Goal: Use online tool/utility: Use online tool/utility

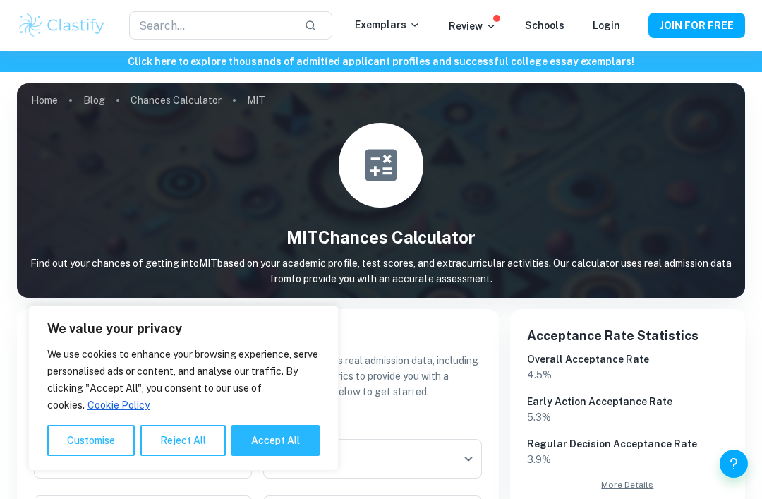
click at [189, 439] on input "Unweighted GPA" at bounding box center [143, 458] width 218 height 39
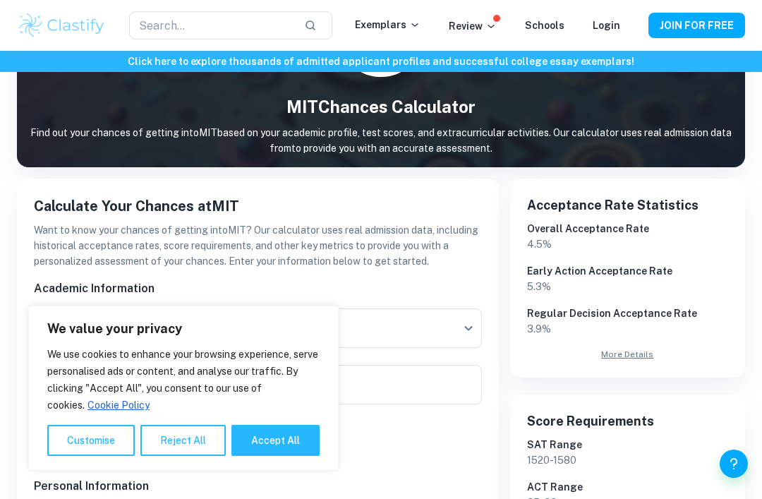
scroll to position [130, 0]
click at [291, 456] on button "Accept All" at bounding box center [275, 439] width 88 height 31
checkbox input "true"
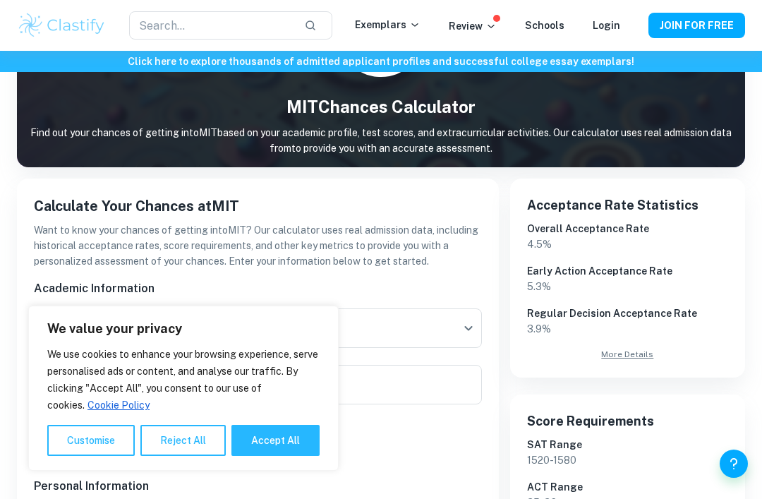
checkbox input "true"
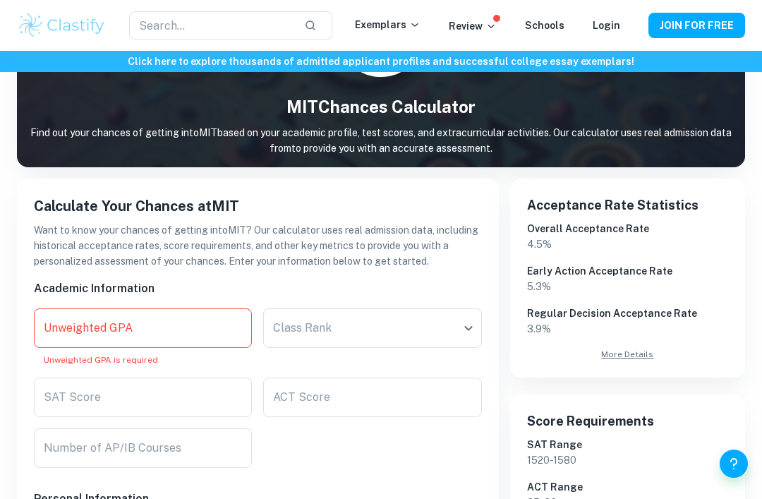
click at [166, 317] on input "Unweighted GPA" at bounding box center [143, 327] width 218 height 39
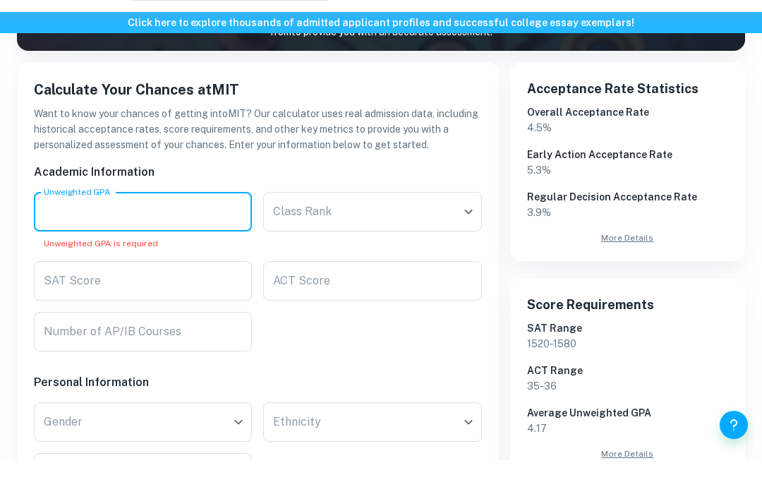
scroll to position [209, 0]
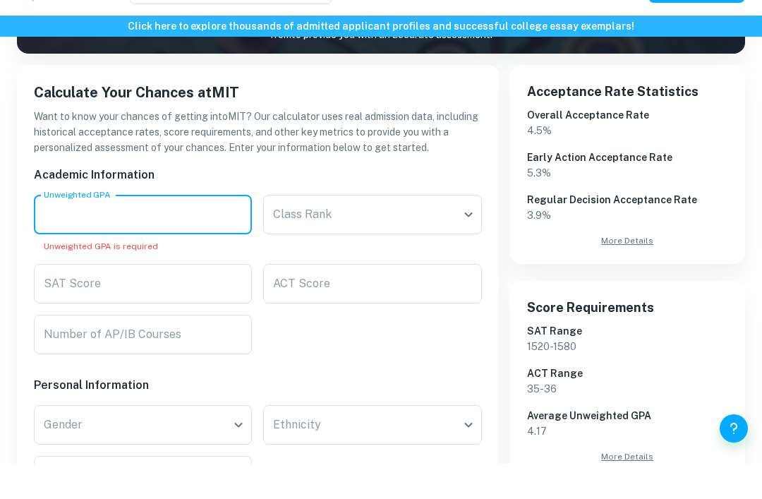
click at [185, 299] on input "SAT Score" at bounding box center [143, 318] width 218 height 39
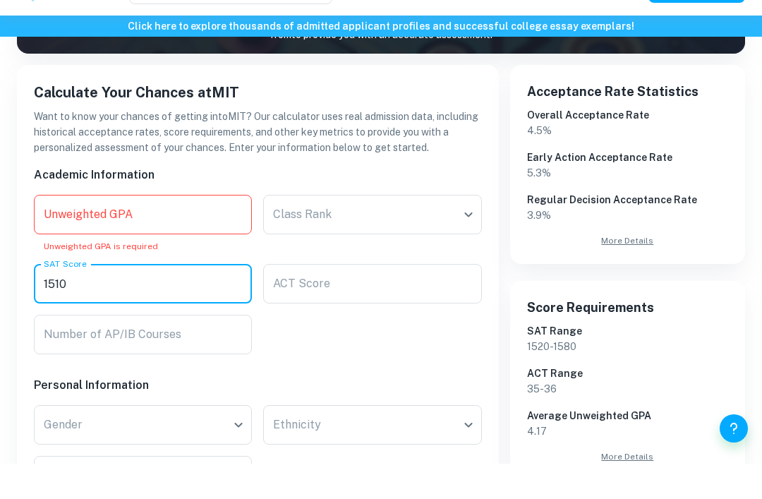
type input "1510"
click at [183, 350] on input "Number of AP/IB Courses" at bounding box center [143, 369] width 218 height 39
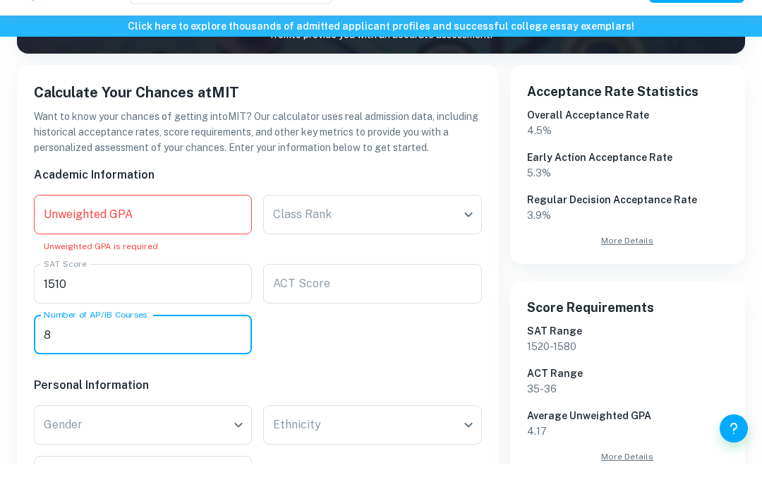
type input "8"
click at [350, 299] on input "ACT Score" at bounding box center [372, 318] width 218 height 39
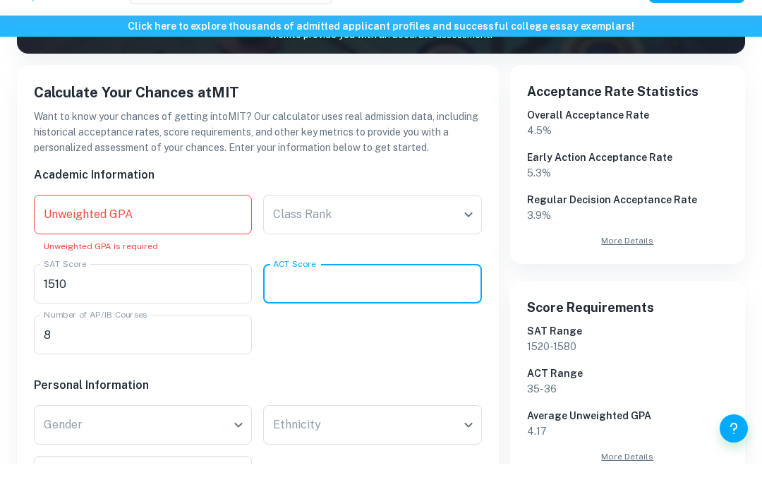
click at [410, 217] on body "We value your privacy We use cookies to enhance your browsing experience, serve…" at bounding box center [381, 91] width 762 height 499
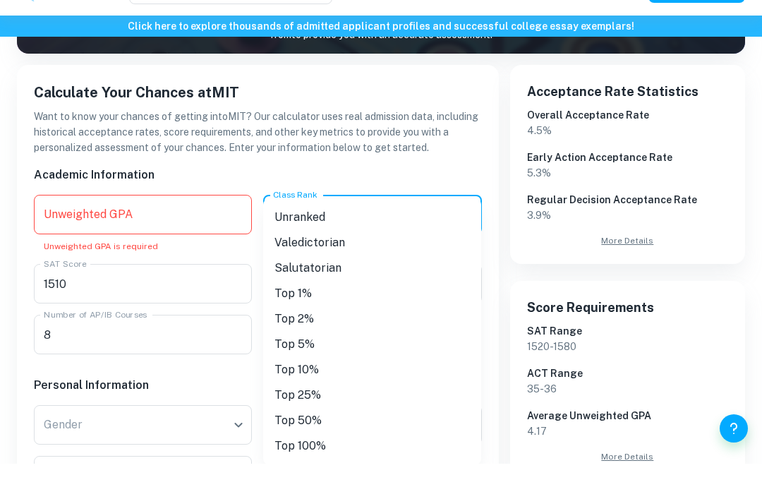
scroll to position [244, 0]
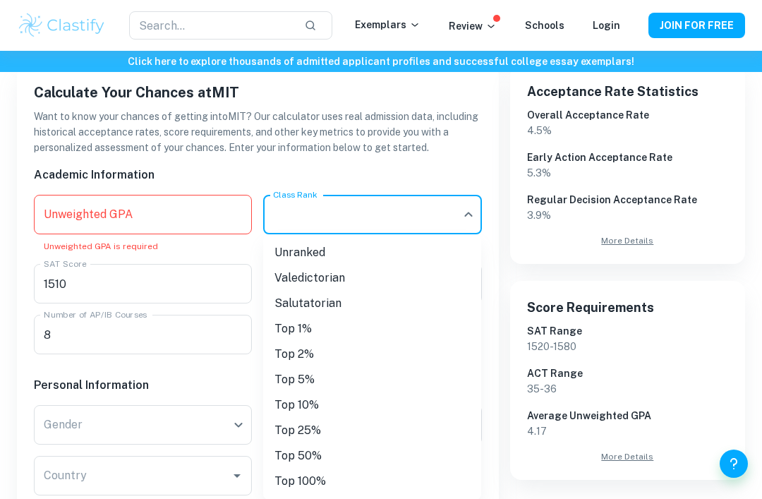
click at [315, 333] on li "Top 1%" at bounding box center [372, 328] width 218 height 25
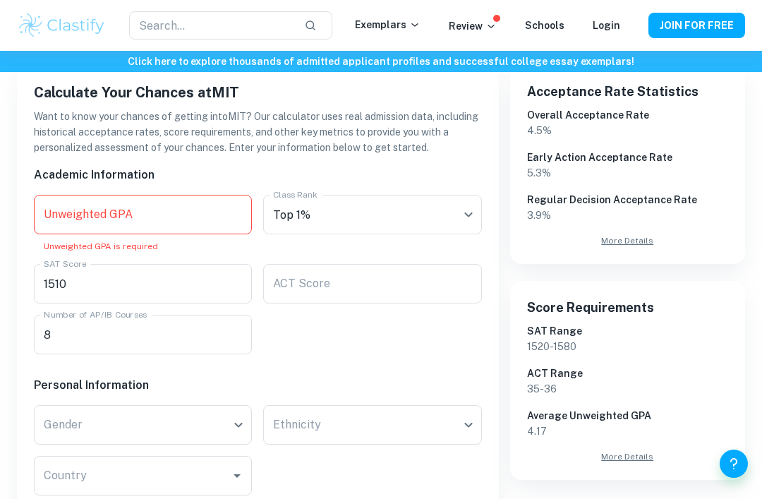
click at [387, 219] on body "We value your privacy We use cookies to enhance your browsing experience, serve…" at bounding box center [381, 56] width 762 height 499
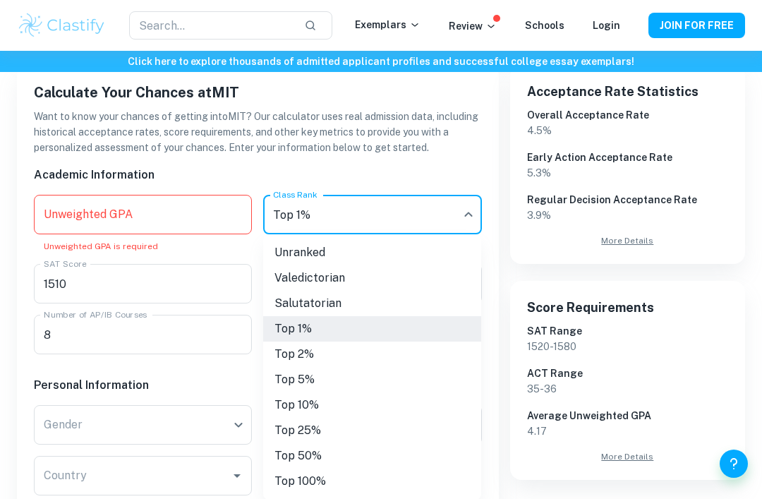
click at [338, 281] on li "Valedictorian" at bounding box center [372, 277] width 218 height 25
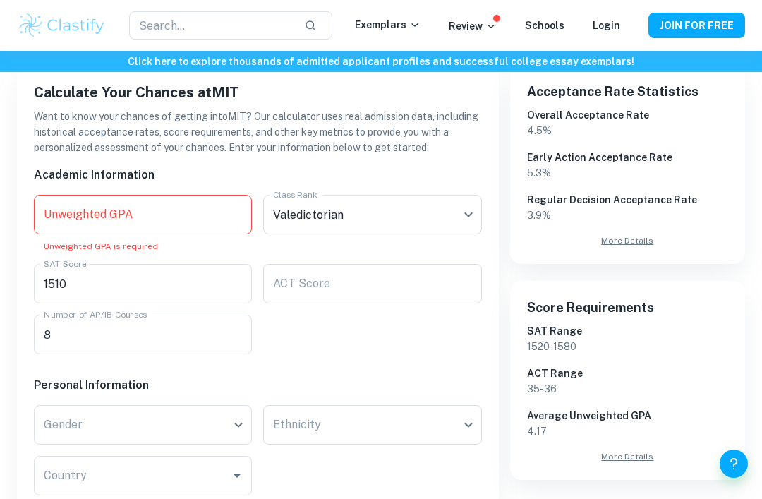
click at [166, 216] on input "Unweighted GPA" at bounding box center [143, 214] width 218 height 39
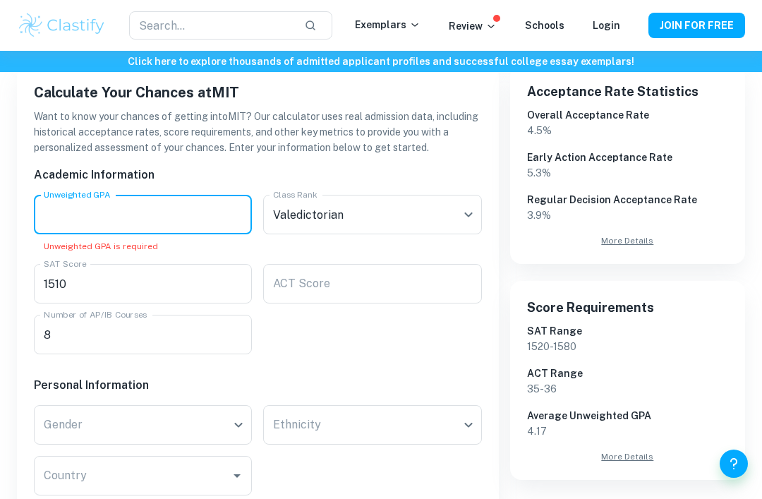
click at [642, 460] on link "More Details" at bounding box center [627, 456] width 201 height 13
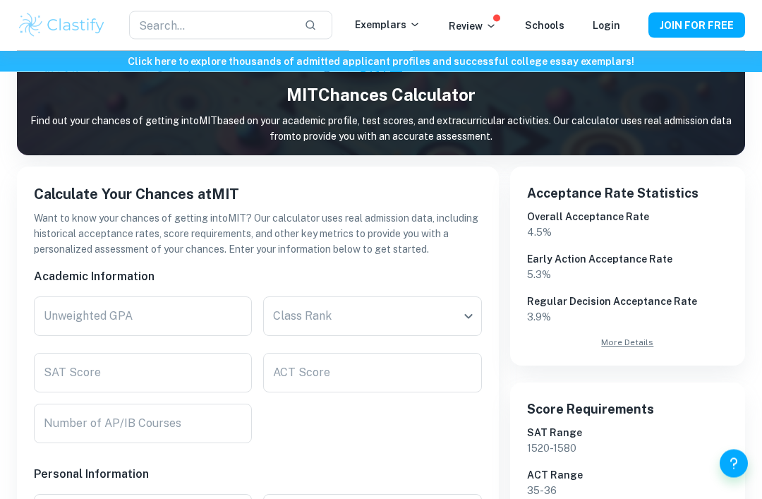
scroll to position [146, 0]
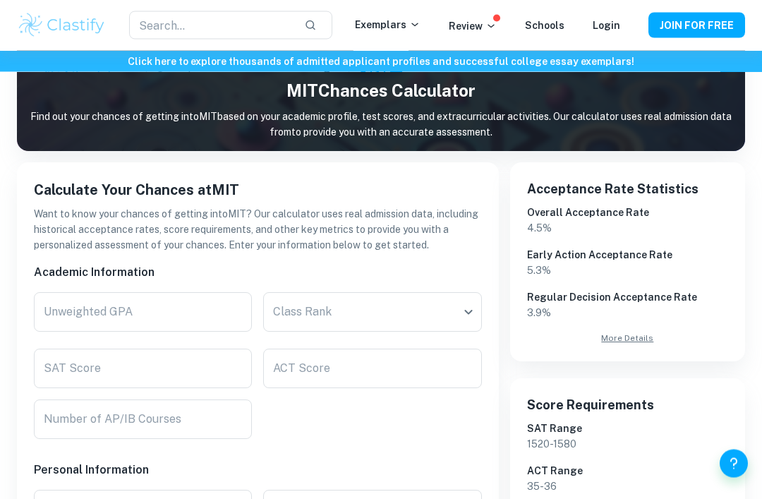
click at [187, 310] on input "Unweighted GPA" at bounding box center [143, 312] width 218 height 39
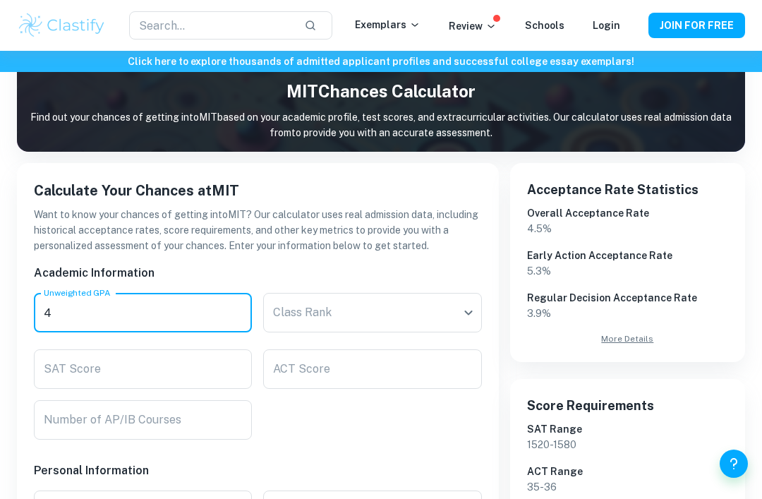
type input "4"
click at [403, 313] on body "We value your privacy We use cookies to enhance your browsing experience, serve…" at bounding box center [381, 154] width 762 height 499
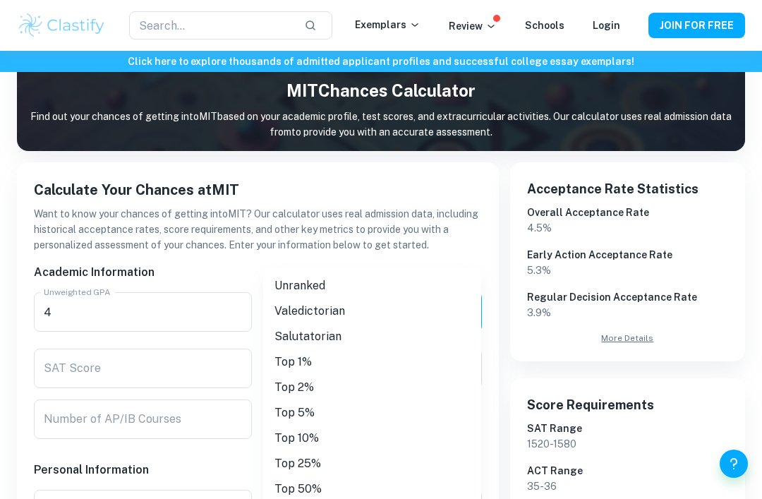
click at [334, 314] on li "Valedictorian" at bounding box center [372, 310] width 218 height 25
type input "Valedictorian"
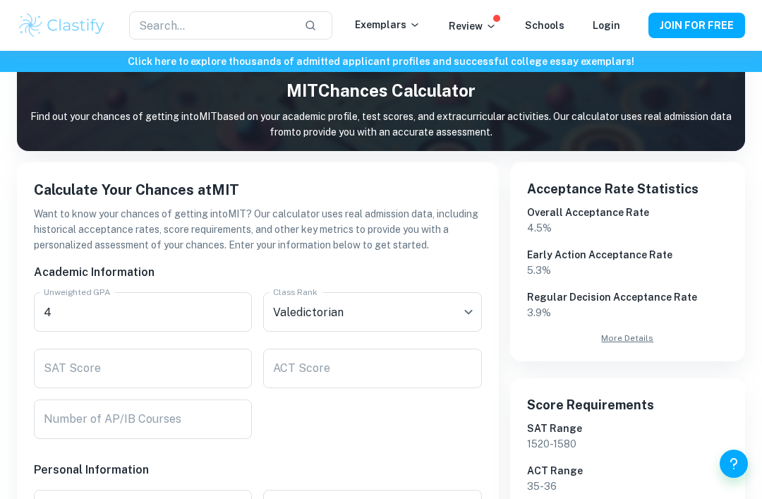
click at [199, 365] on input "SAT Score" at bounding box center [143, 367] width 218 height 39
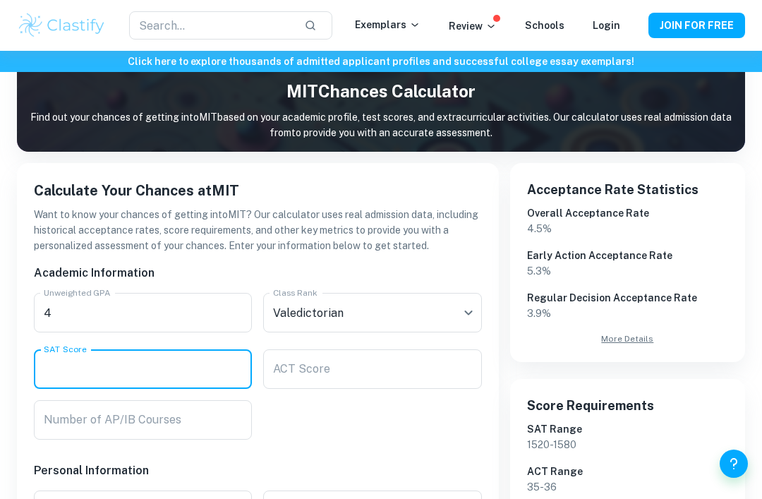
click at [102, 319] on input "4" at bounding box center [143, 312] width 218 height 39
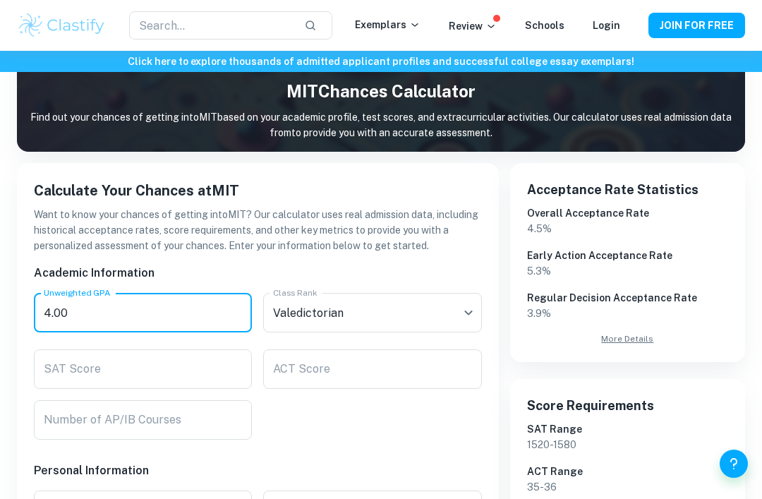
type input "4.00"
click at [206, 374] on input "SAT Score" at bounding box center [143, 368] width 218 height 39
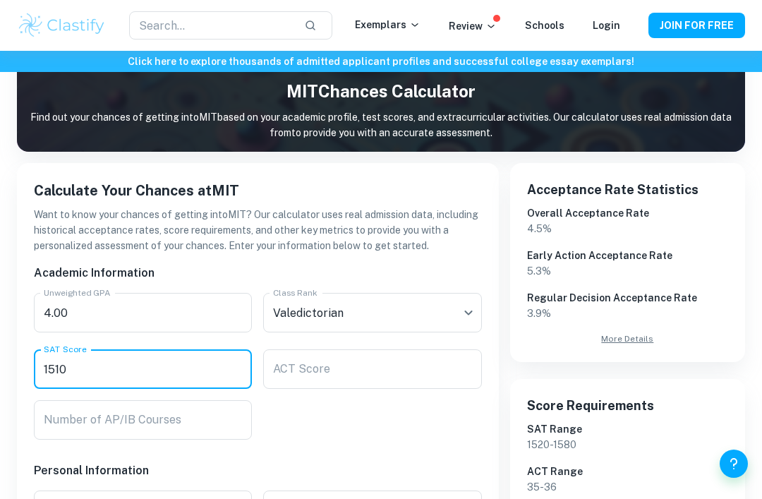
type input "1510"
click at [190, 420] on input "Number of AP/IB Courses" at bounding box center [143, 419] width 218 height 39
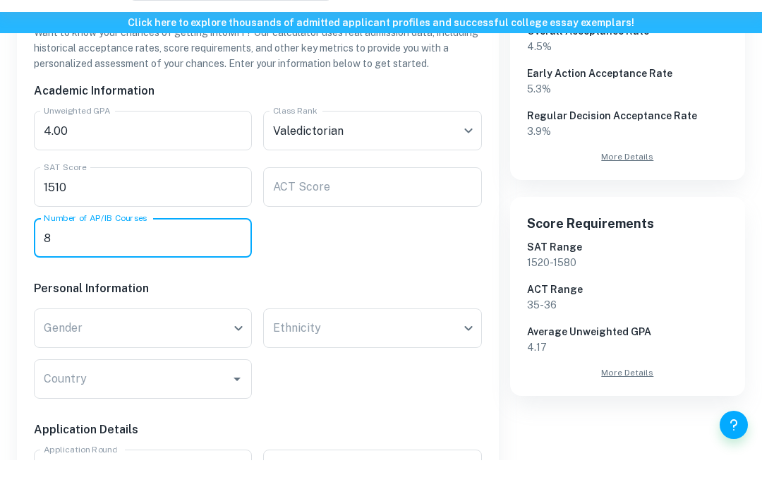
scroll to position [291, 0]
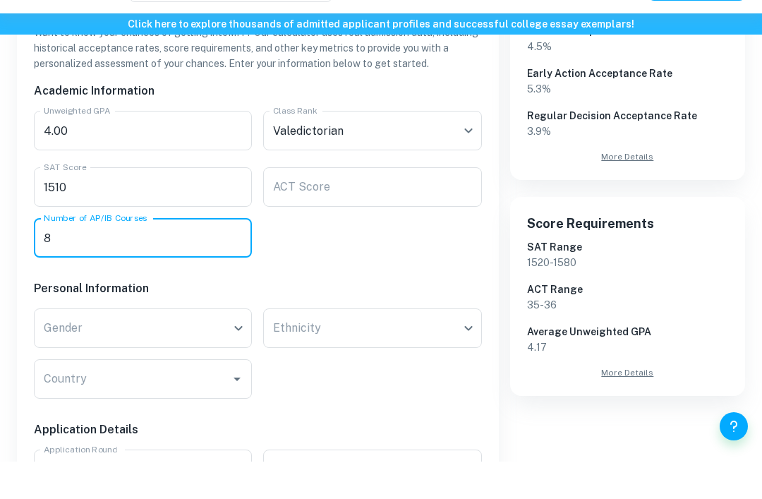
type input "8"
click at [212, 259] on body "We value your privacy We use cookies to enhance your browsing experience, serve…" at bounding box center [381, 9] width 762 height 499
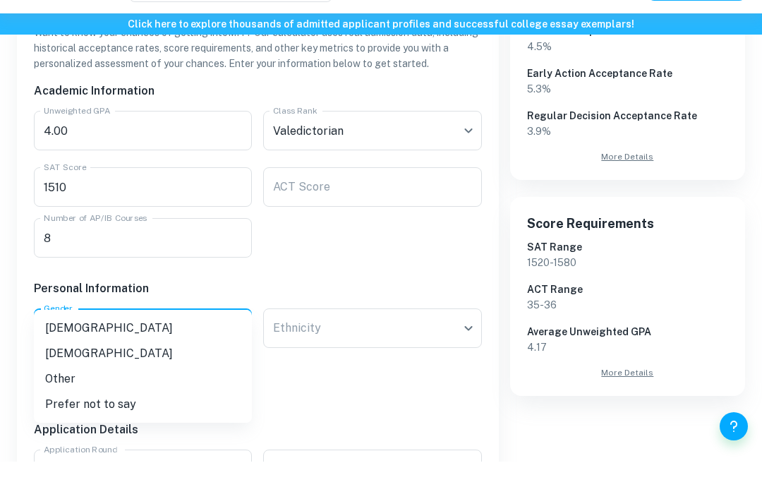
scroll to position [329, 0]
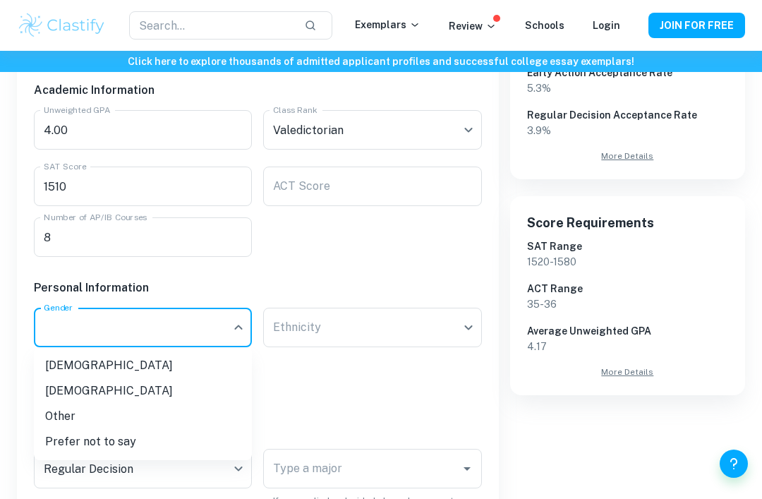
click at [177, 361] on li "[DEMOGRAPHIC_DATA]" at bounding box center [143, 365] width 218 height 25
type input "[DEMOGRAPHIC_DATA]"
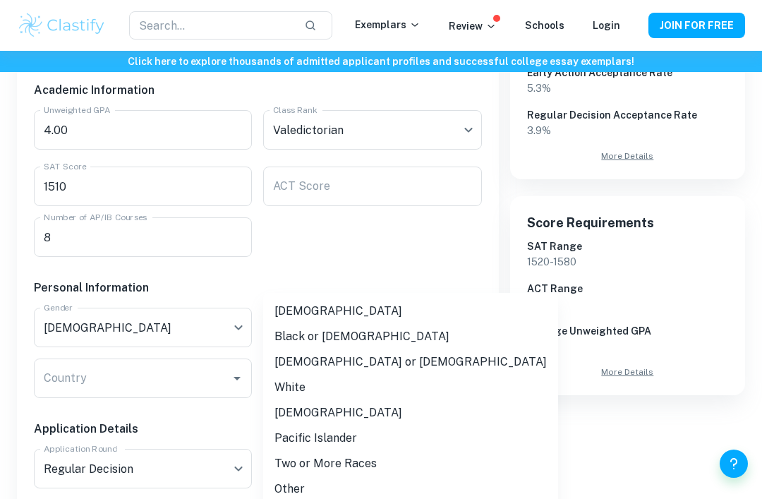
click at [333, 388] on li "White" at bounding box center [410, 386] width 295 height 25
type input "white"
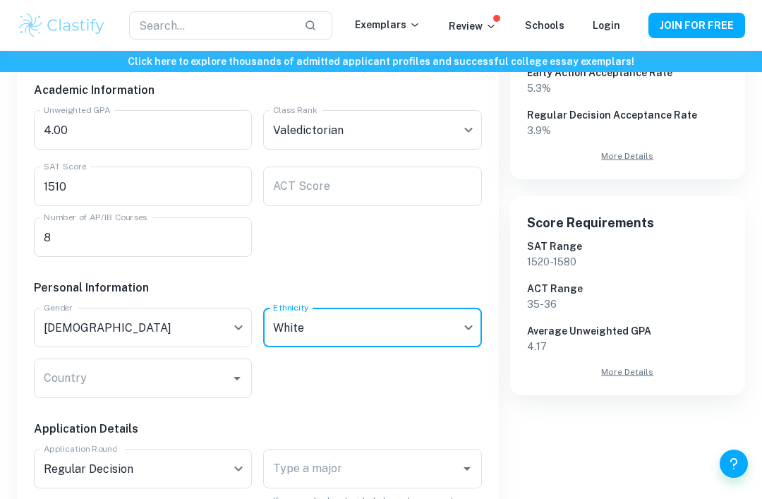
click at [175, 373] on input "Country" at bounding box center [132, 378] width 184 height 27
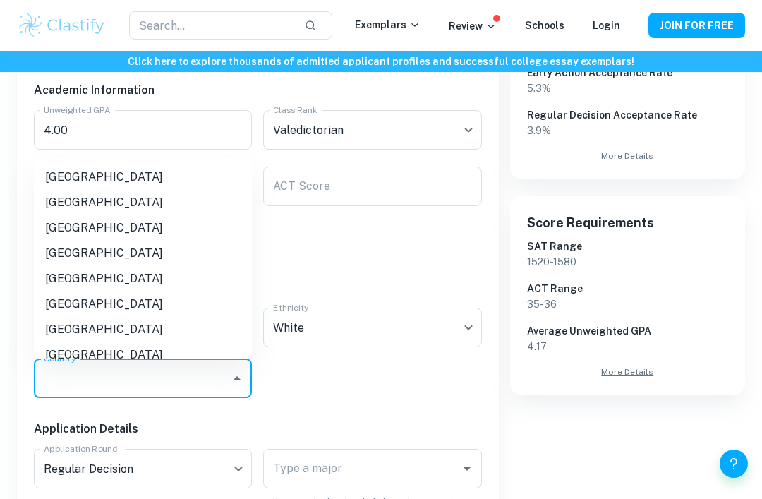
scroll to position [328, 0]
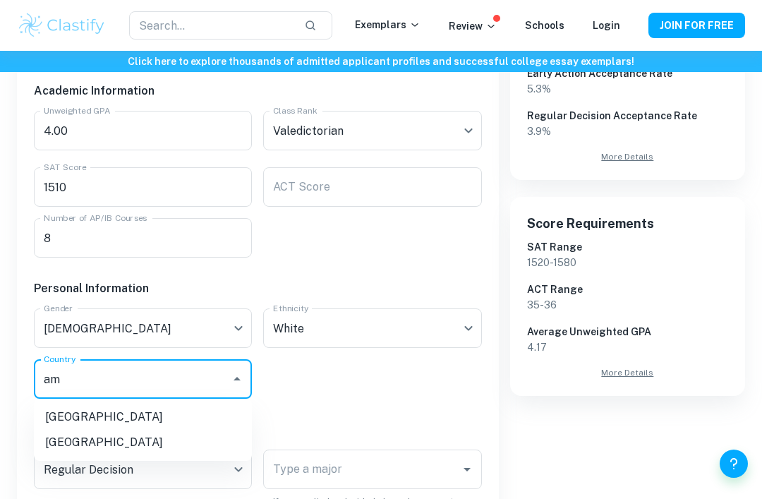
type input "a"
click at [130, 468] on li "[GEOGRAPHIC_DATA]" at bounding box center [143, 467] width 218 height 25
type input "[GEOGRAPHIC_DATA]"
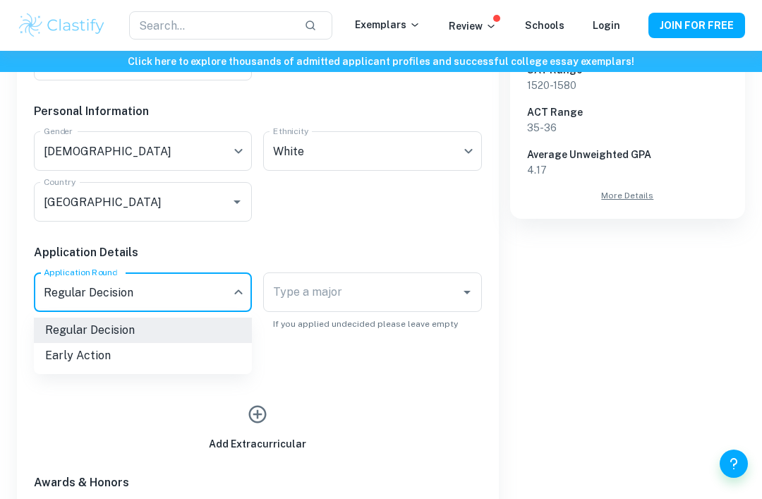
click at [202, 358] on li "Early Action" at bounding box center [143, 355] width 218 height 25
type input "EA"
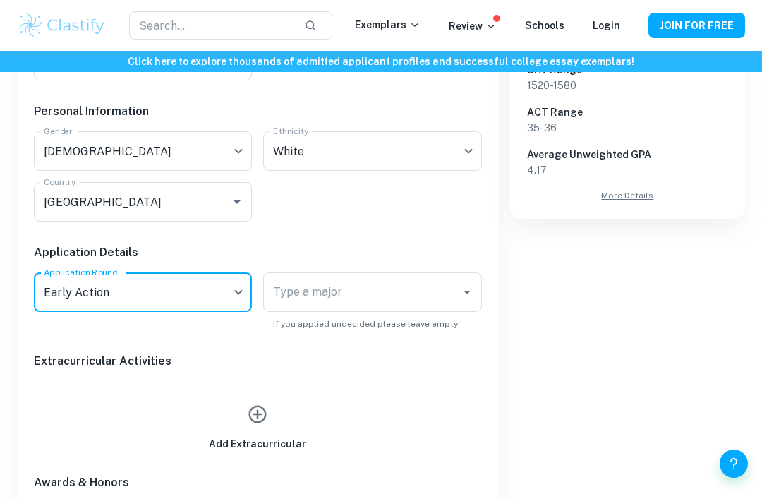
click at [385, 296] on input "Type a major" at bounding box center [361, 292] width 184 height 27
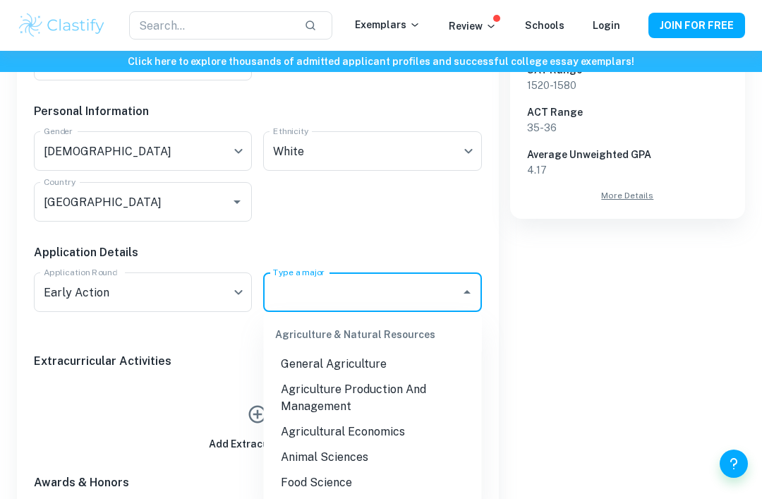
scroll to position [504, 0]
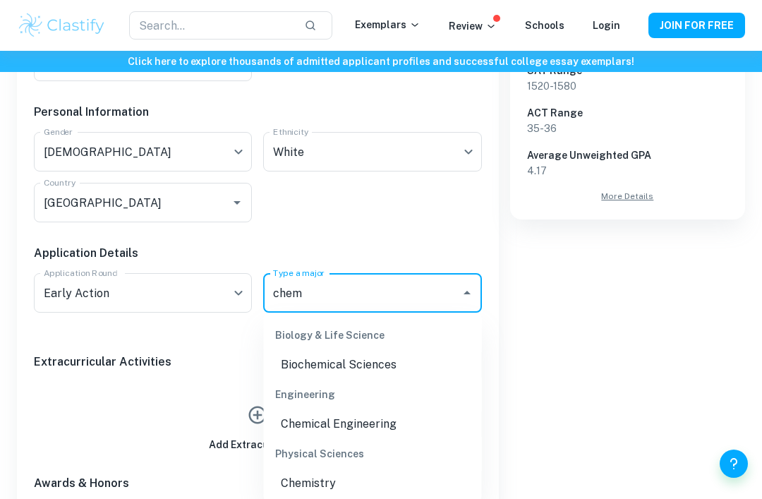
click at [330, 491] on li "Chemistry" at bounding box center [373, 482] width 218 height 25
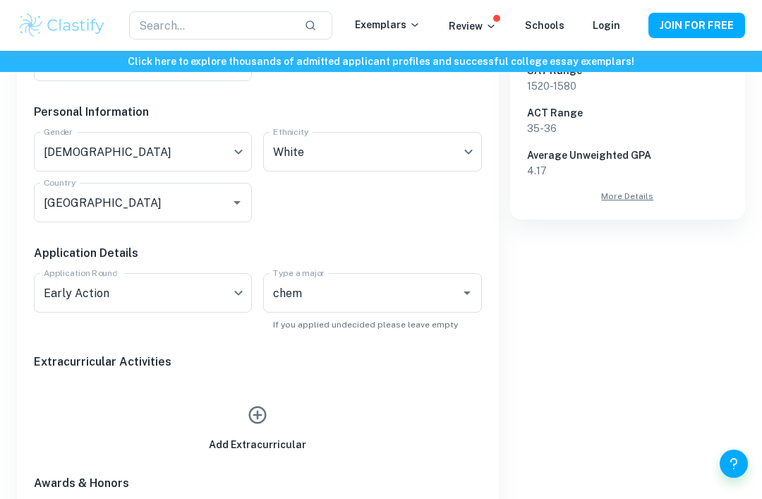
type input "Chemistry"
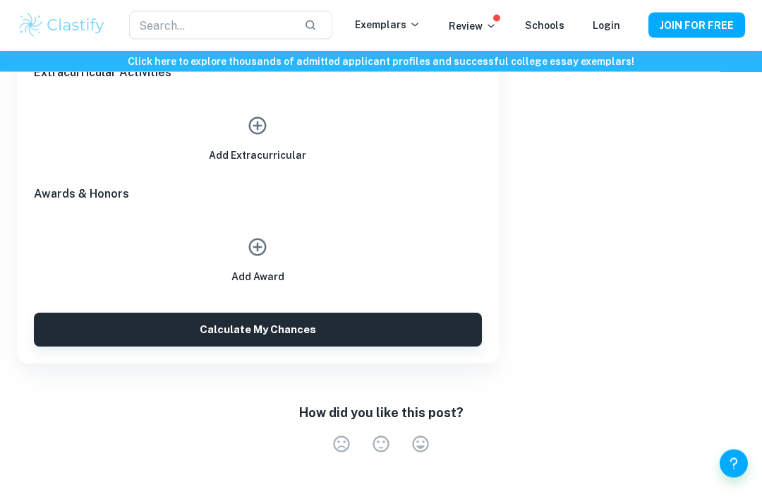
scroll to position [811, 0]
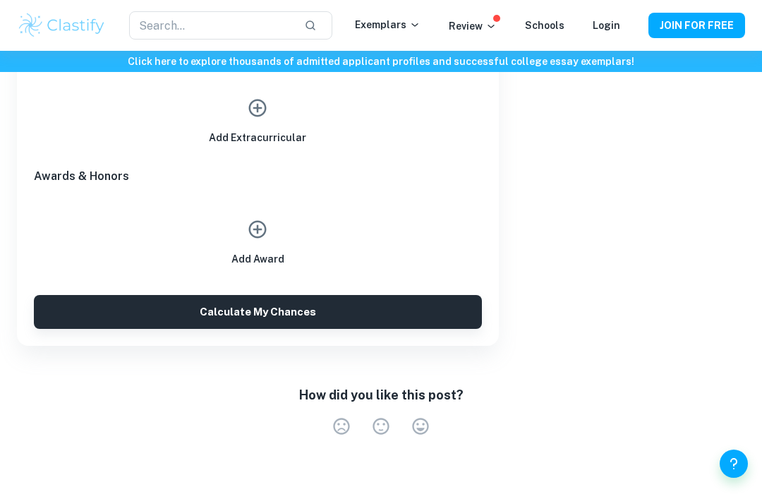
click at [428, 315] on button "Calculate My Chances" at bounding box center [258, 312] width 448 height 34
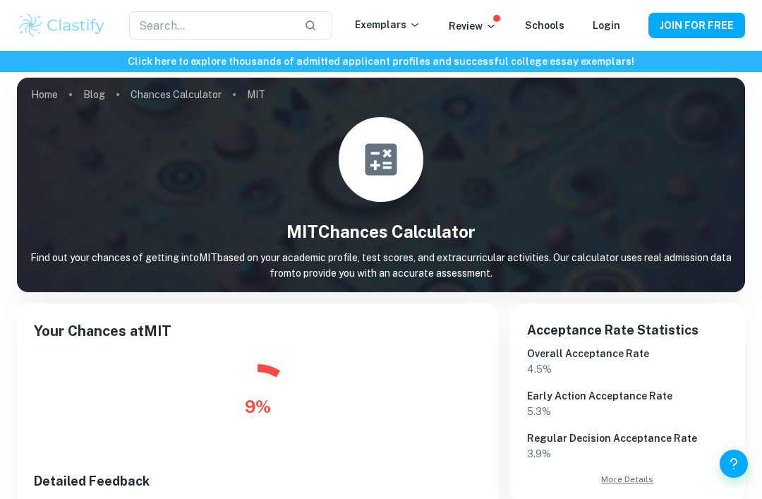
scroll to position [0, 0]
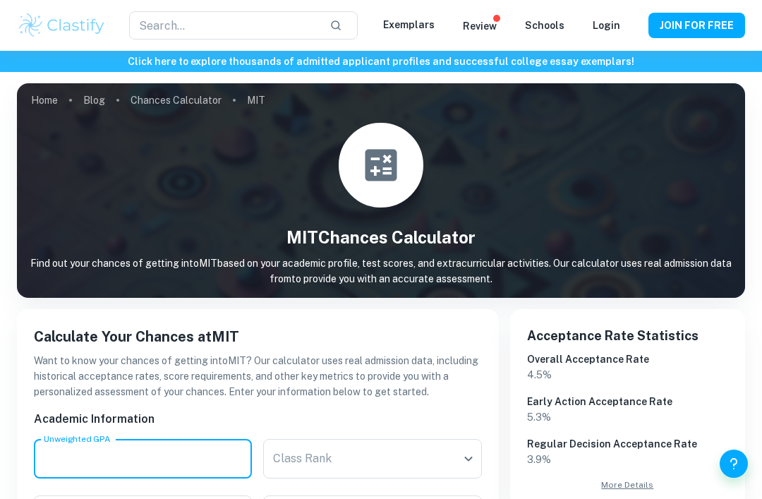
scroll to position [148, 0]
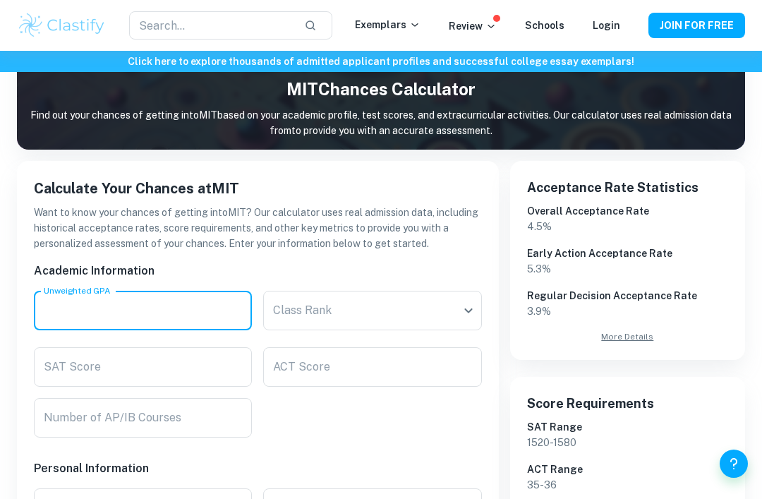
click at [177, 314] on input "Unweighted GPA" at bounding box center [143, 310] width 218 height 39
type input "3.9"
click at [330, 329] on body "We value your privacy We use cookies to enhance your browsing experience, serve…" at bounding box center [381, 152] width 762 height 499
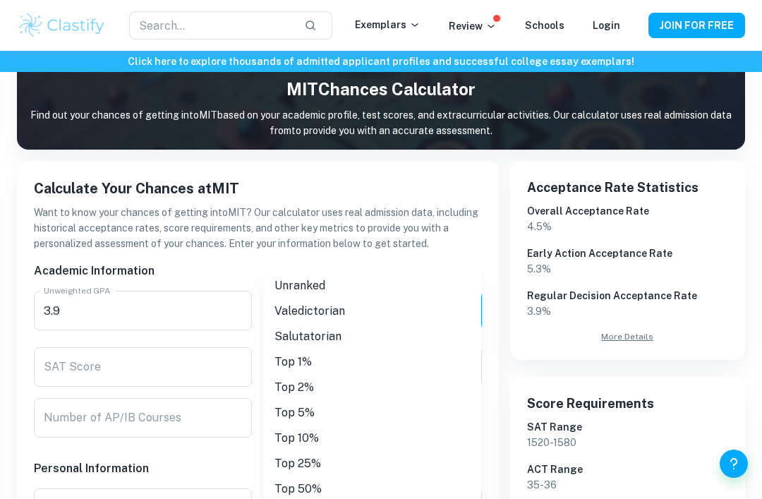
click at [341, 324] on li "Salutatorian" at bounding box center [372, 336] width 218 height 25
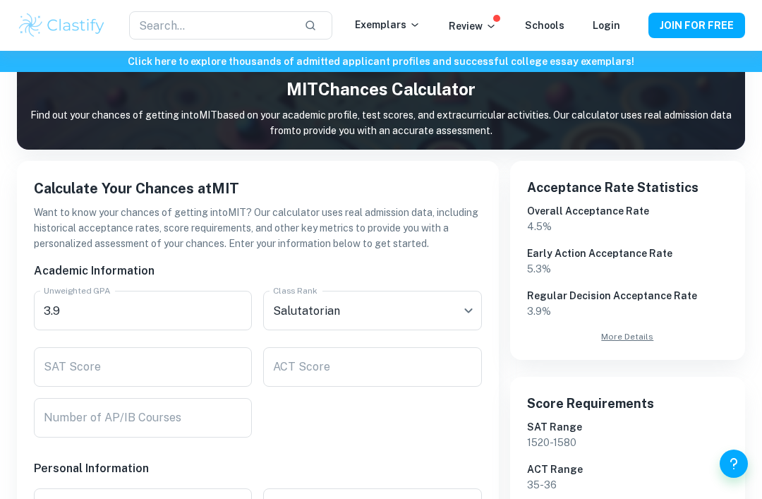
click at [317, 309] on body "We value your privacy We use cookies to enhance your browsing experience, serve…" at bounding box center [381, 152] width 762 height 499
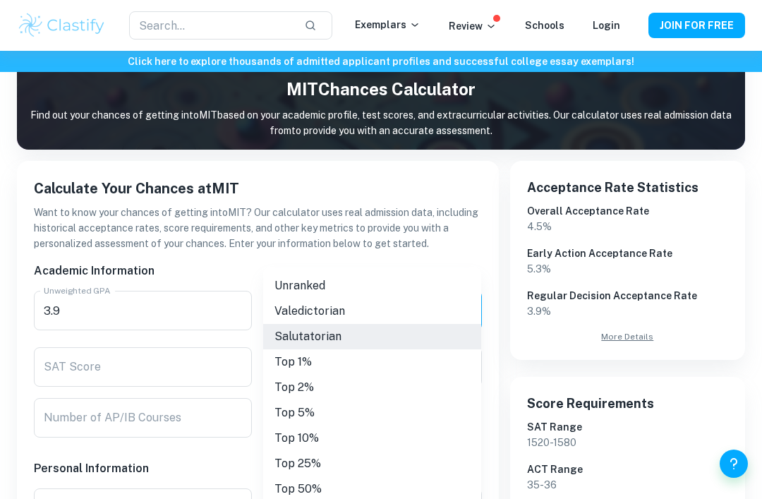
click at [346, 312] on li "Valedictorian" at bounding box center [372, 310] width 218 height 25
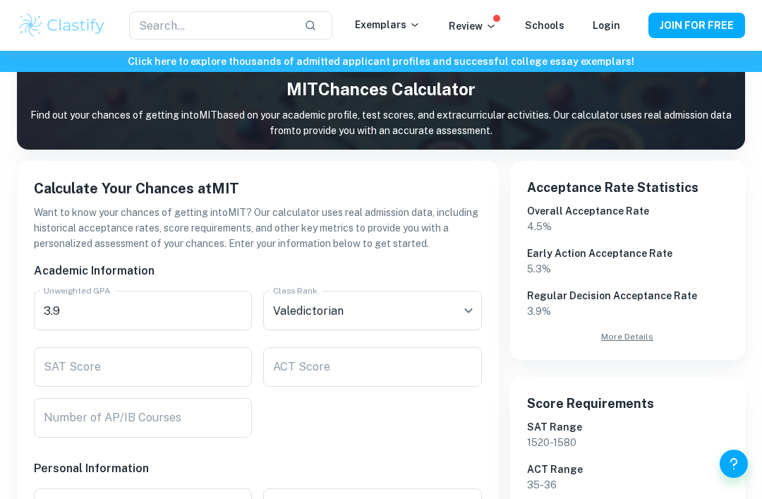
type input "Valedictorian"
click at [202, 364] on input "SAT Score" at bounding box center [143, 366] width 218 height 39
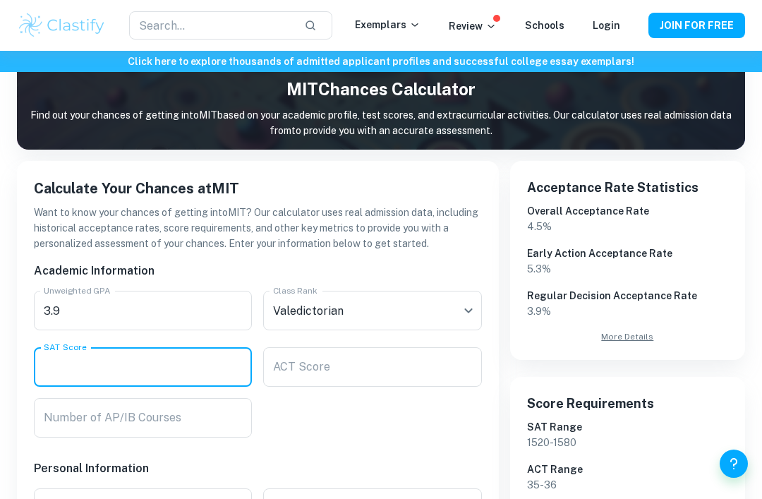
click at [217, 366] on input "SAT Score" at bounding box center [143, 366] width 218 height 39
type input "1510"
click at [357, 367] on input "ACT Score" at bounding box center [372, 366] width 218 height 39
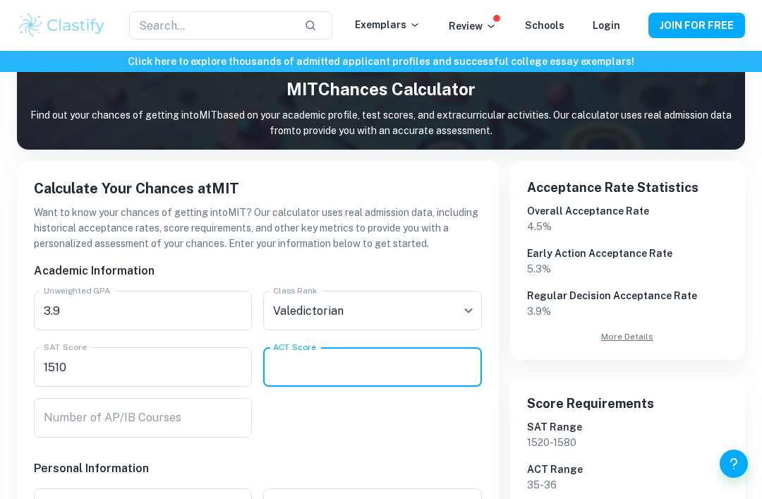
click at [207, 415] on input "Number of AP/IB Courses" at bounding box center [143, 417] width 218 height 39
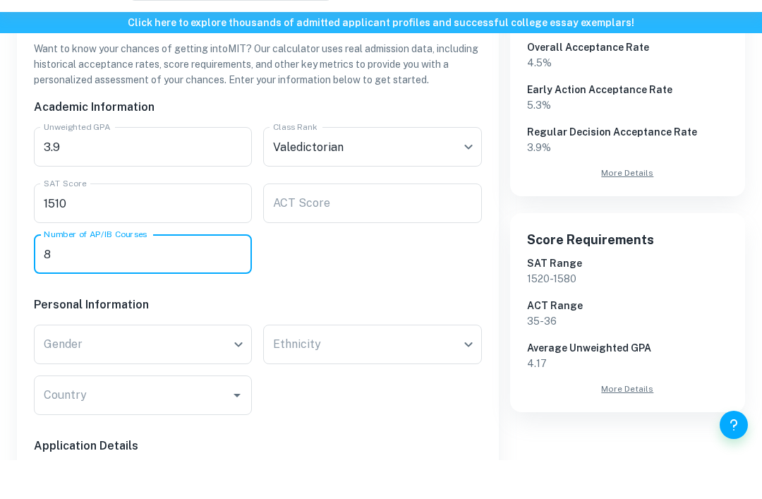
scroll to position [275, 0]
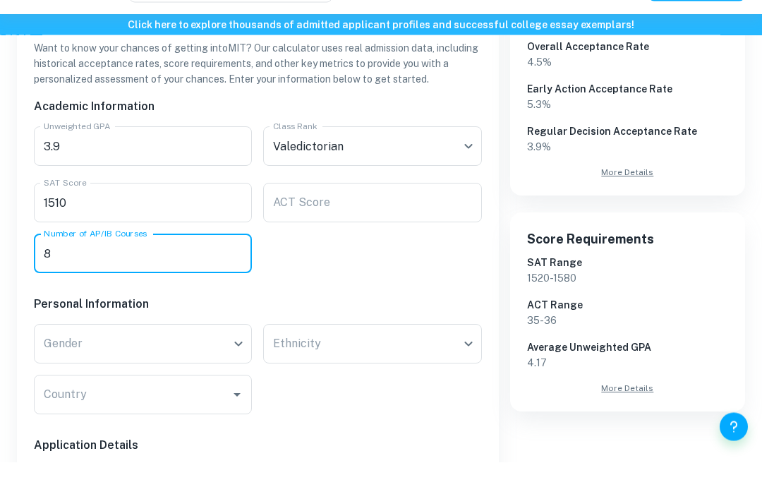
type input "8"
click at [214, 274] on body "We value your privacy We use cookies to enhance your browsing experience, serve…" at bounding box center [381, 25] width 762 height 499
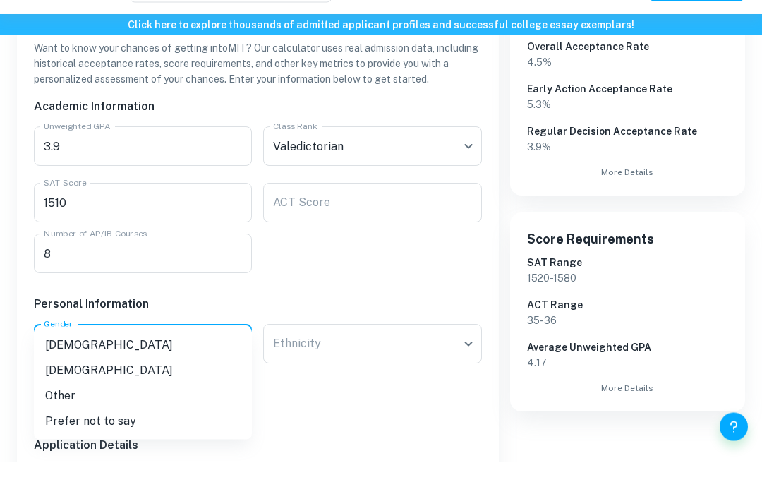
click at [161, 341] on div at bounding box center [381, 249] width 762 height 499
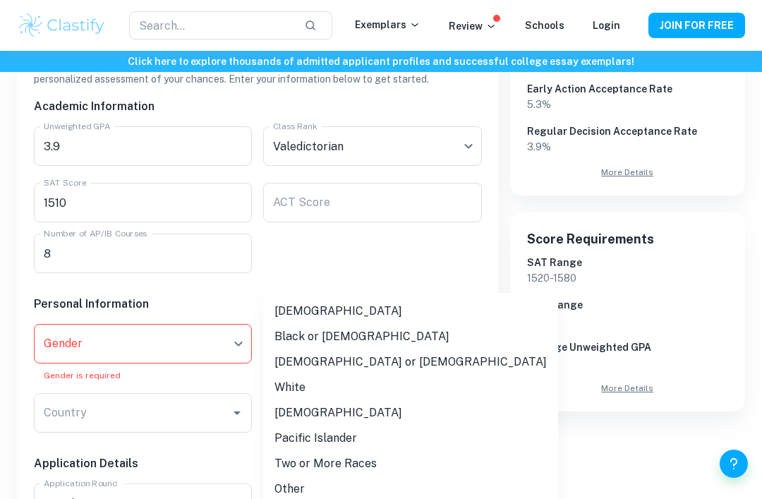
click at [321, 391] on li "White" at bounding box center [410, 386] width 295 height 25
type input "white"
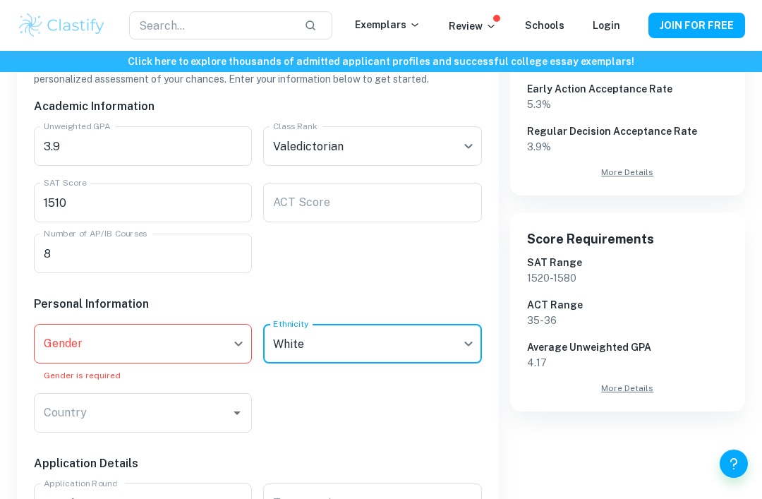
click at [173, 415] on input "Country" at bounding box center [132, 412] width 184 height 27
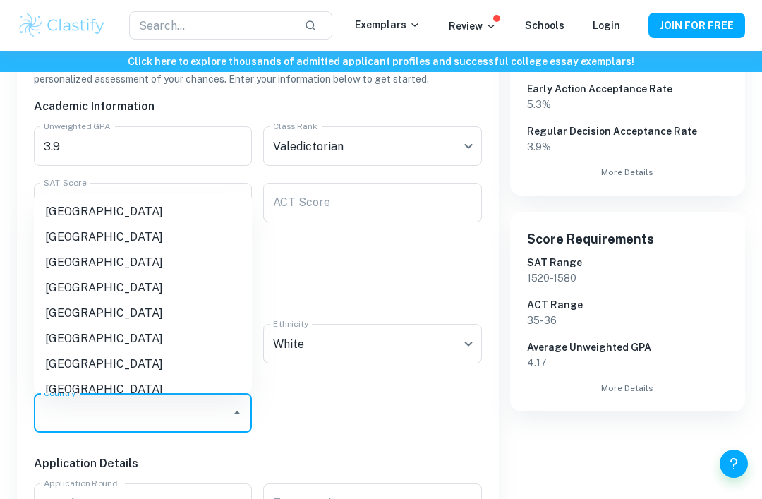
click at [192, 415] on input "Country" at bounding box center [132, 412] width 184 height 27
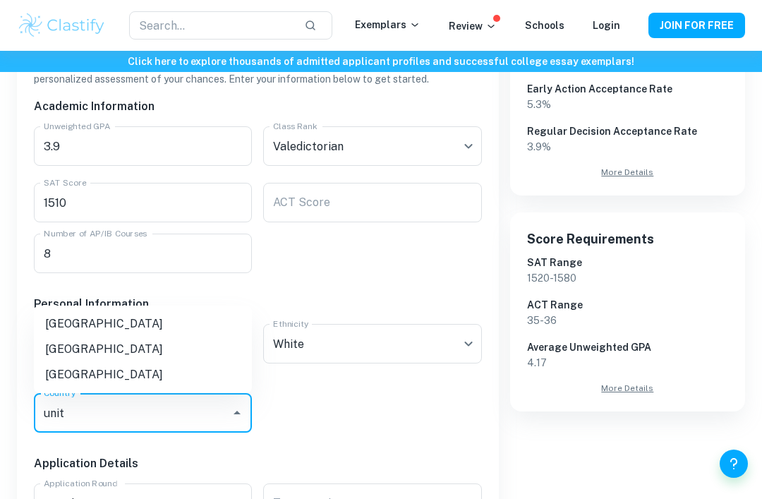
click at [133, 368] on li "[GEOGRAPHIC_DATA]" at bounding box center [143, 374] width 218 height 25
type input "[GEOGRAPHIC_DATA]"
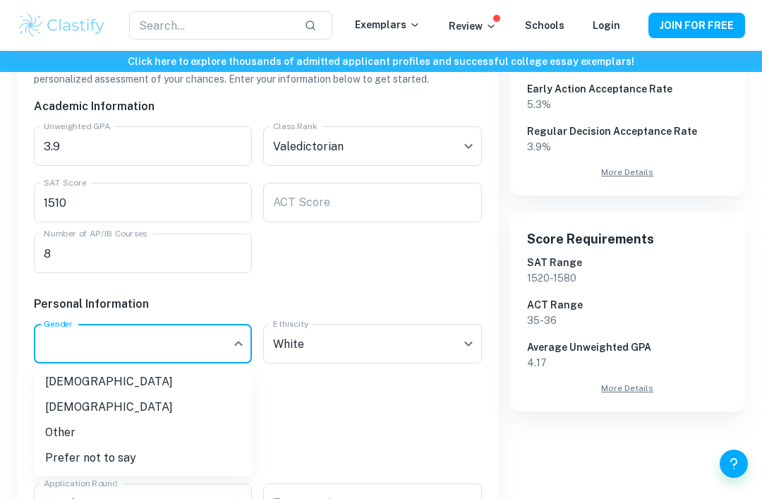
click at [126, 377] on li "[DEMOGRAPHIC_DATA]" at bounding box center [143, 381] width 218 height 25
type input "[DEMOGRAPHIC_DATA]"
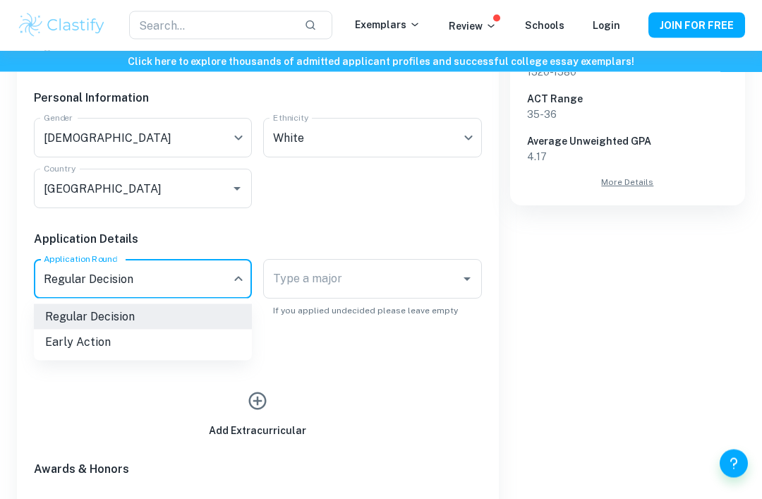
scroll to position [518, 0]
click at [169, 346] on li "Early Action" at bounding box center [143, 341] width 218 height 25
type input "EA"
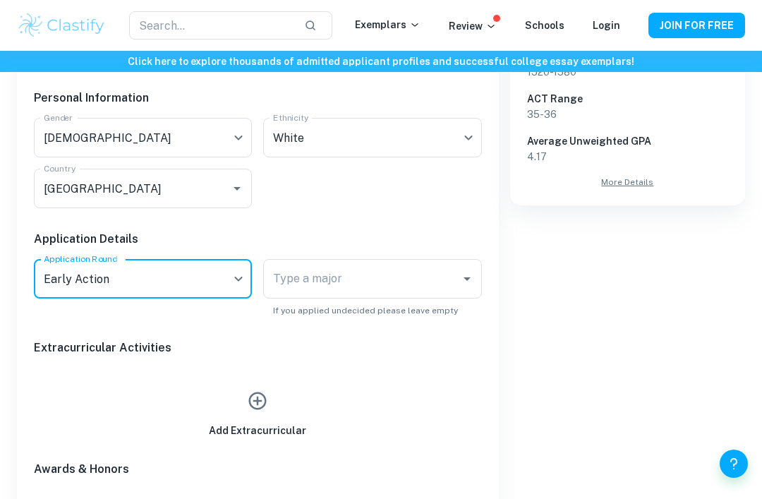
click at [377, 273] on input "Type a major" at bounding box center [361, 278] width 184 height 27
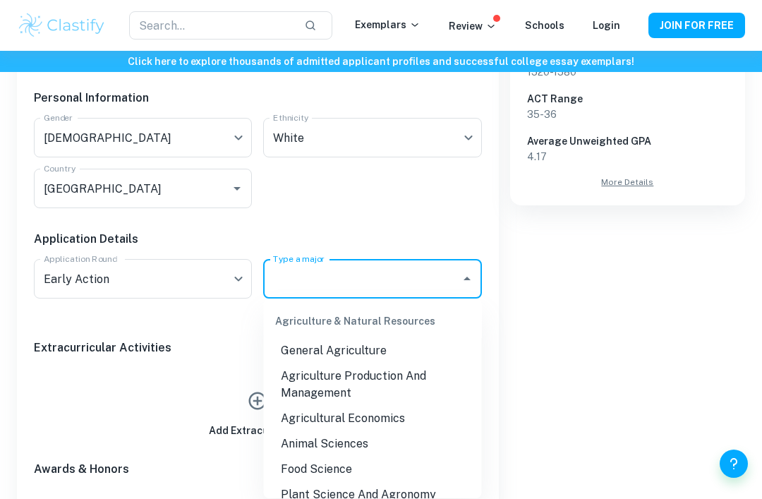
click at [388, 286] on input "Type a major" at bounding box center [361, 278] width 184 height 27
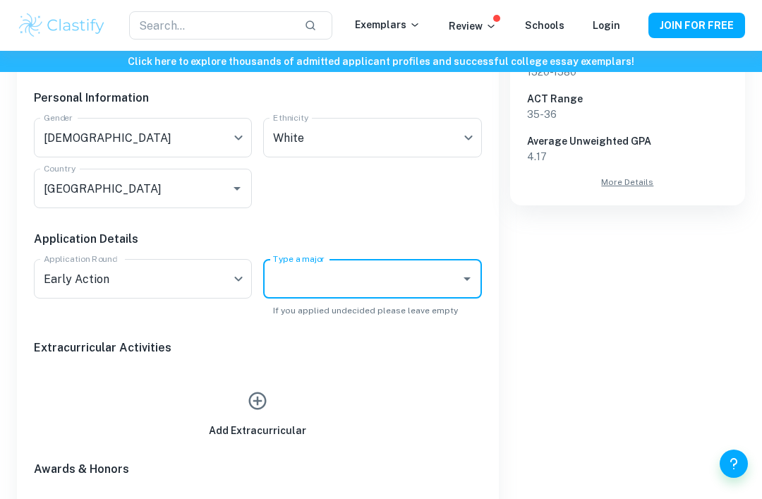
scroll to position [518, 0]
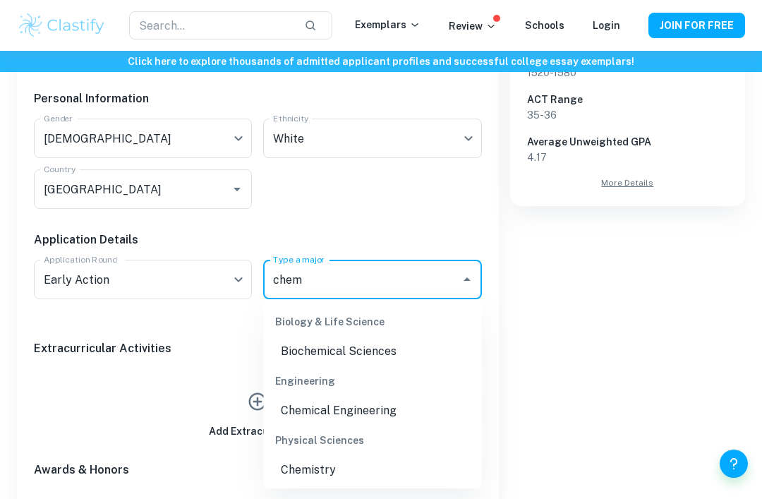
click at [327, 468] on li "Chemistry" at bounding box center [373, 469] width 218 height 25
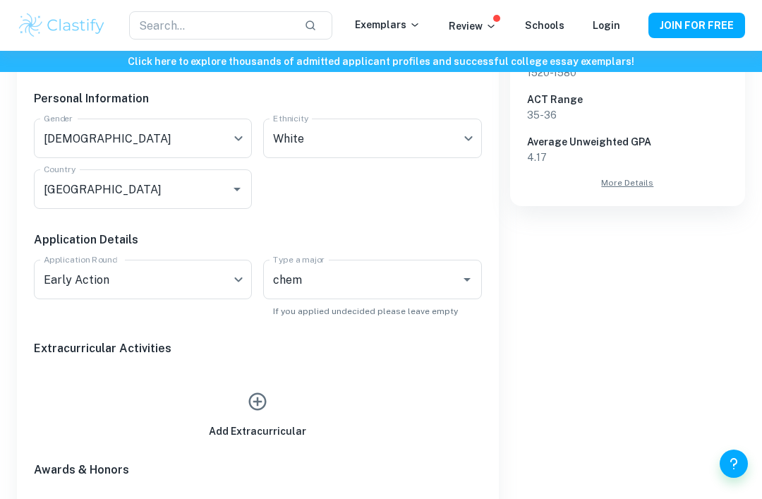
type input "Chemistry"
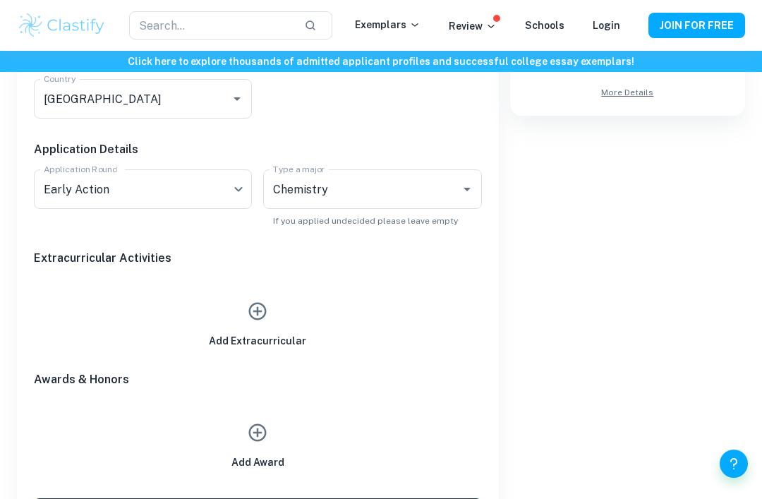
scroll to position [637, 0]
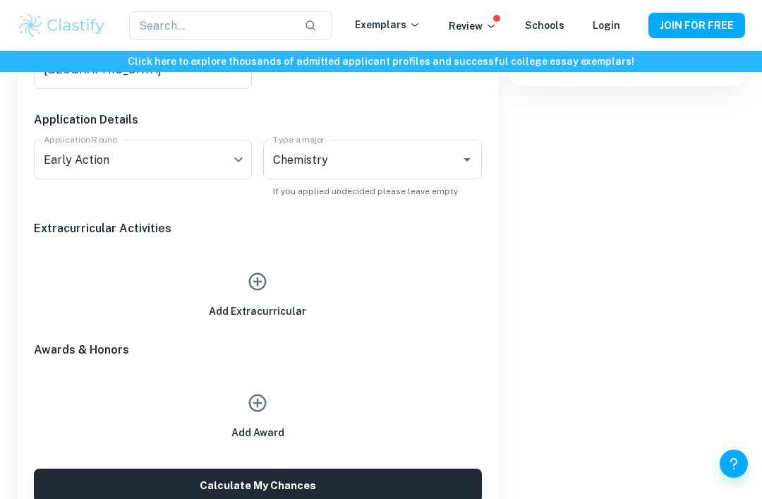
click at [258, 401] on icon "button" at bounding box center [258, 403] width 18 height 18
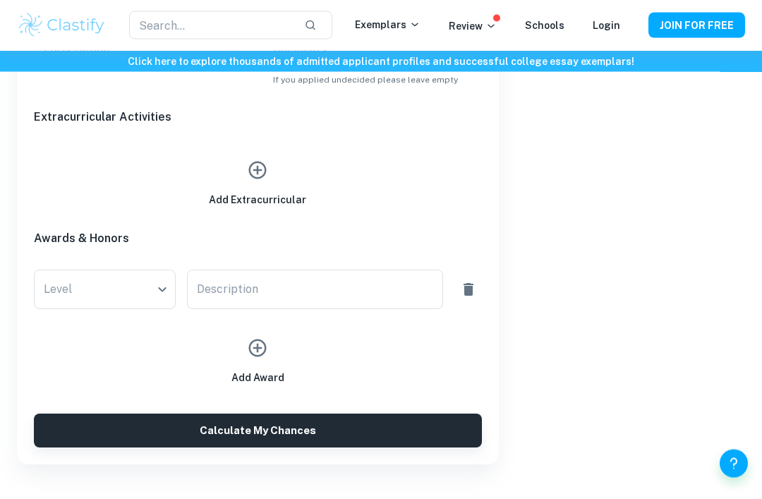
scroll to position [749, 0]
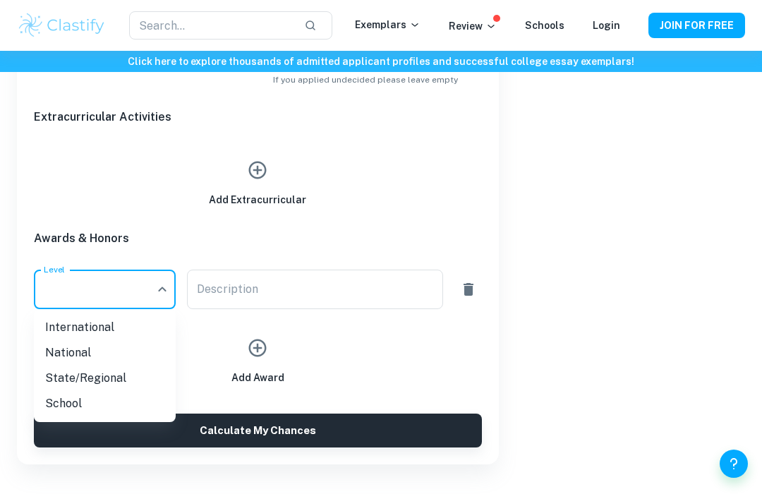
click at [122, 352] on li "National" at bounding box center [105, 352] width 142 height 25
type input "National"
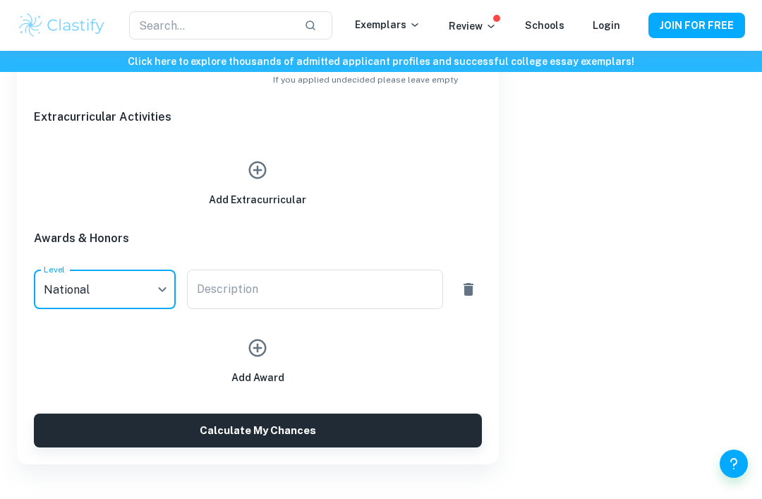
click at [219, 292] on div "Description x Description" at bounding box center [315, 288] width 257 height 39
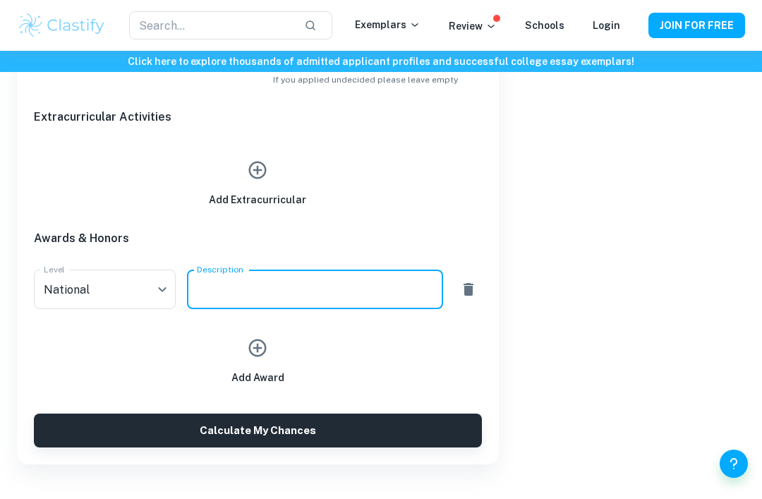
click at [272, 348] on button "button" at bounding box center [257, 347] width 32 height 32
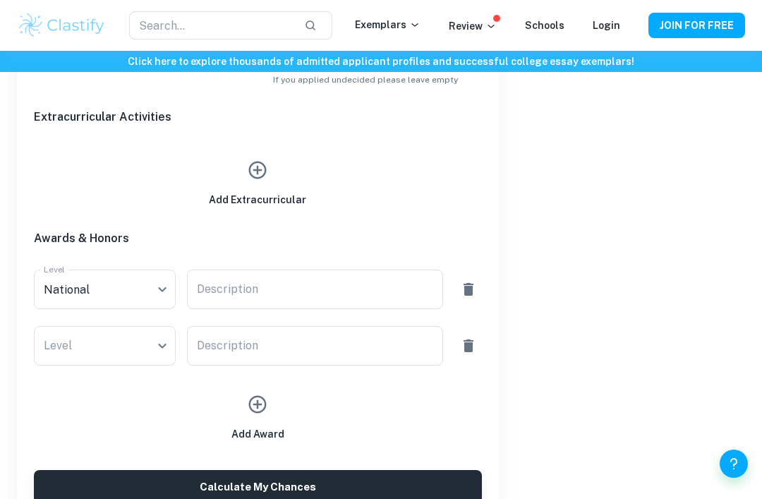
click at [295, 291] on textarea "Description" at bounding box center [315, 289] width 237 height 16
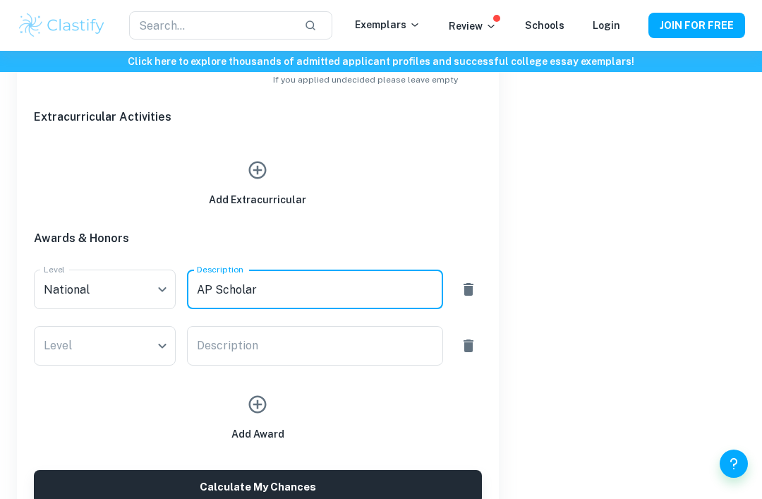
type textarea "AP Scholar"
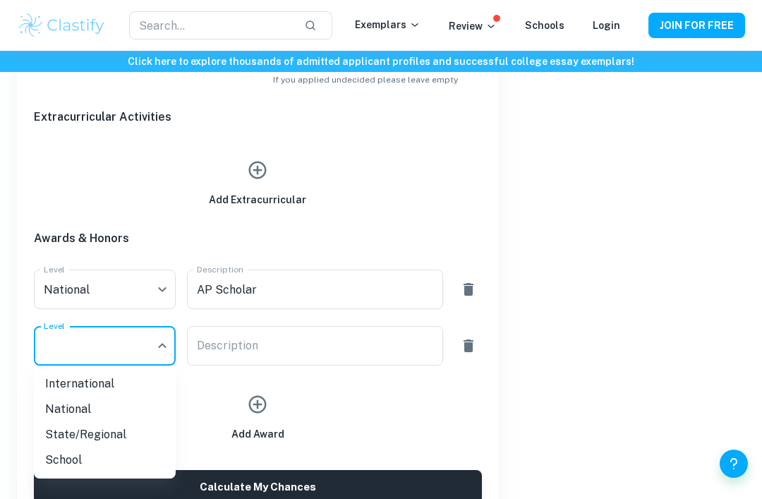
click at [118, 401] on li "National" at bounding box center [105, 408] width 142 height 25
type input "National"
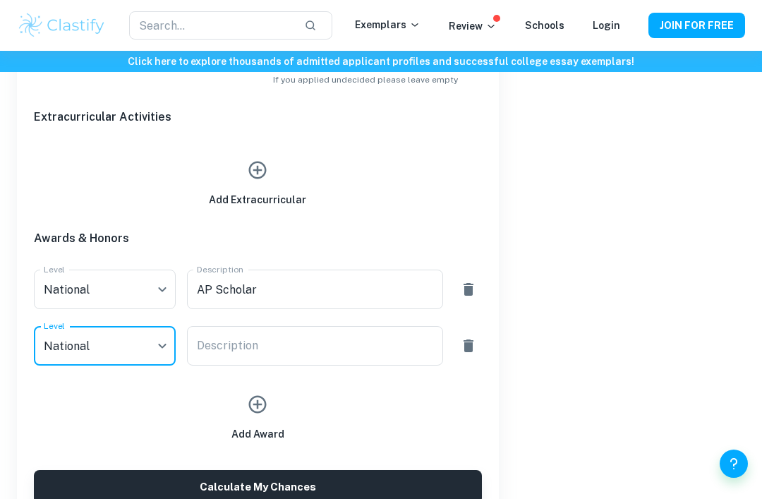
click at [239, 347] on div "Description x Description" at bounding box center [315, 345] width 257 height 39
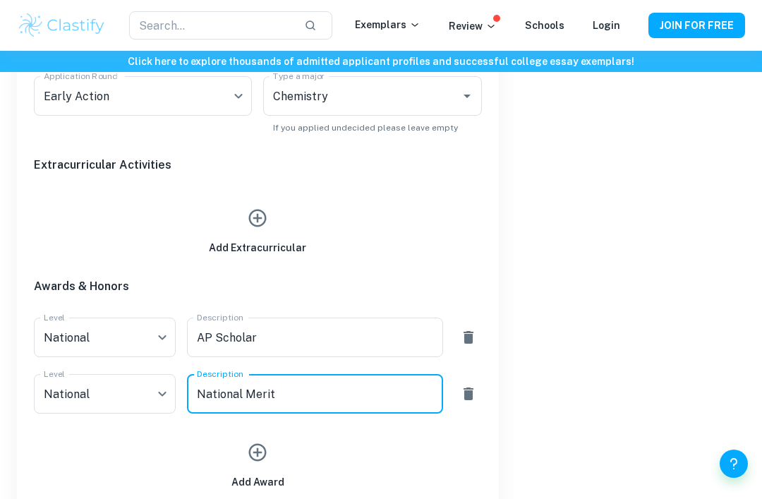
scroll to position [678, 0]
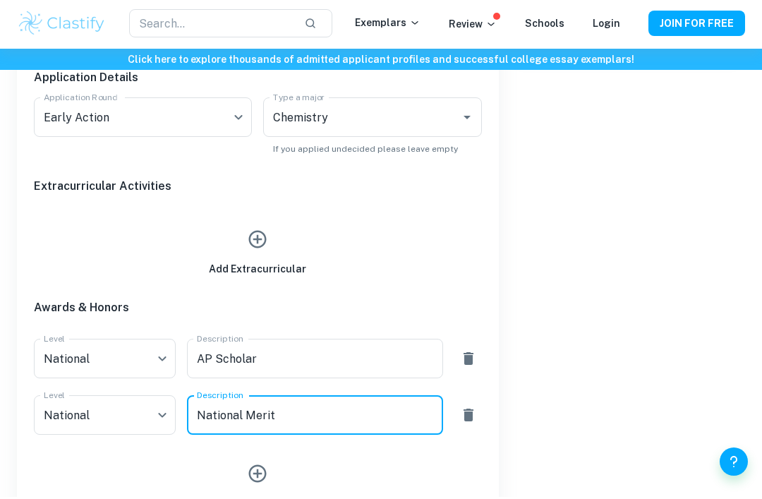
type textarea "National Merit"
click at [264, 253] on button "button" at bounding box center [257, 241] width 32 height 32
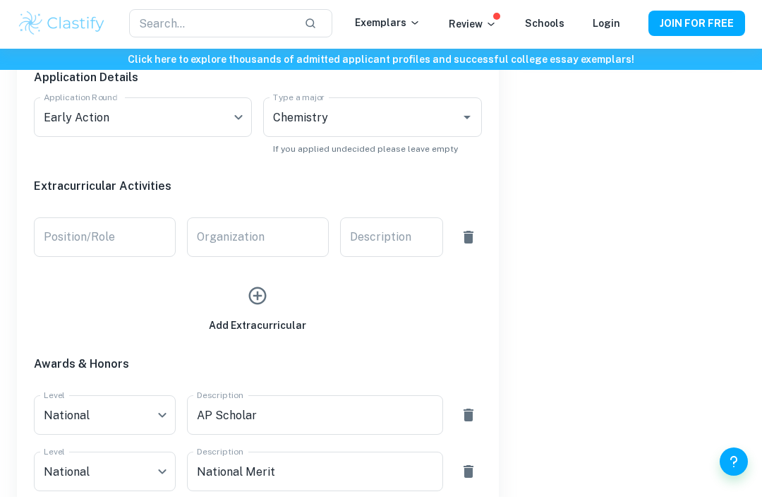
scroll to position [680, 0]
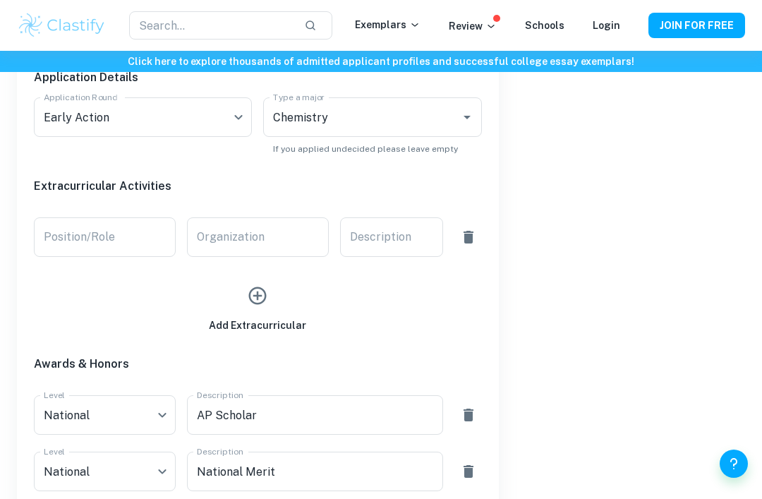
click at [164, 240] on input "Position/Role" at bounding box center [105, 236] width 142 height 39
type input "Principal horn"
click at [255, 223] on input "Organization" at bounding box center [258, 236] width 142 height 39
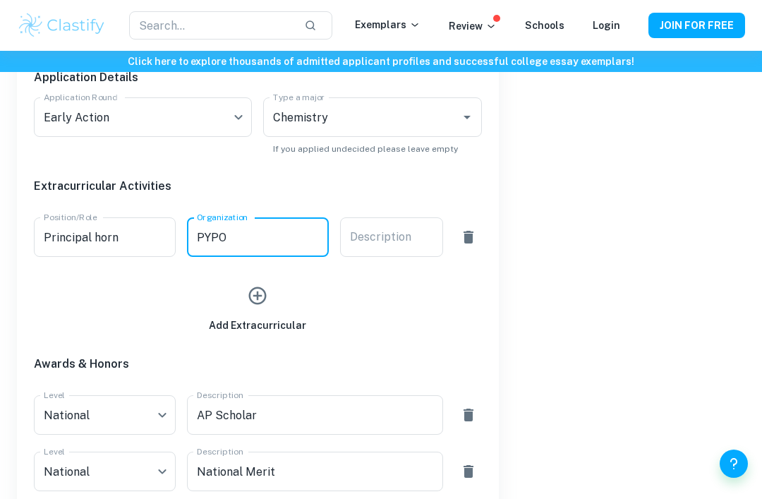
type input "PYPO"
click at [262, 300] on icon "button" at bounding box center [257, 295] width 21 height 21
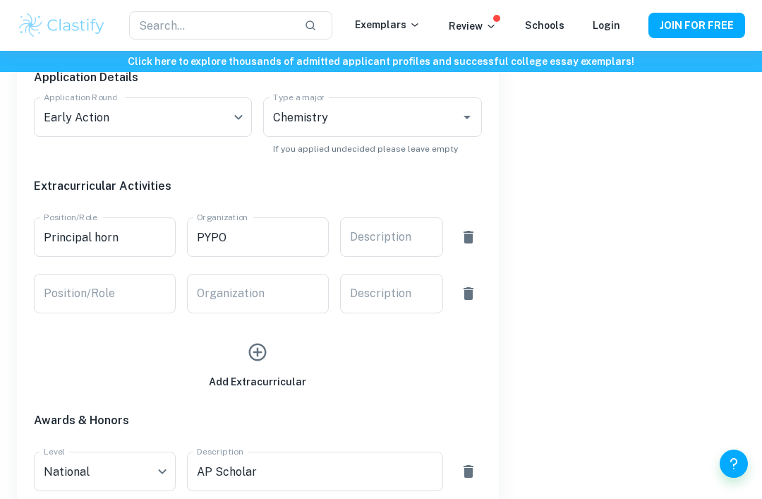
click at [116, 300] on input "Position/Role" at bounding box center [105, 293] width 142 height 39
type input "Participant"
click at [259, 286] on div "Organization Organization" at bounding box center [258, 293] width 142 height 39
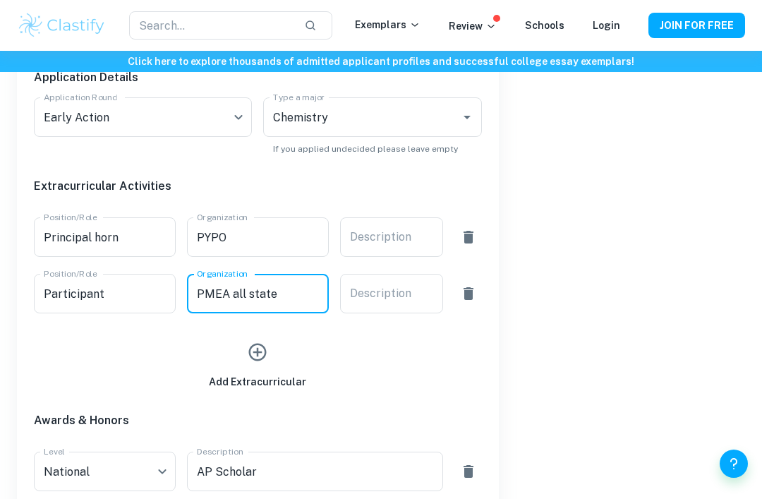
type input "PMEA all state"
click at [261, 353] on icon "button" at bounding box center [257, 351] width 21 height 21
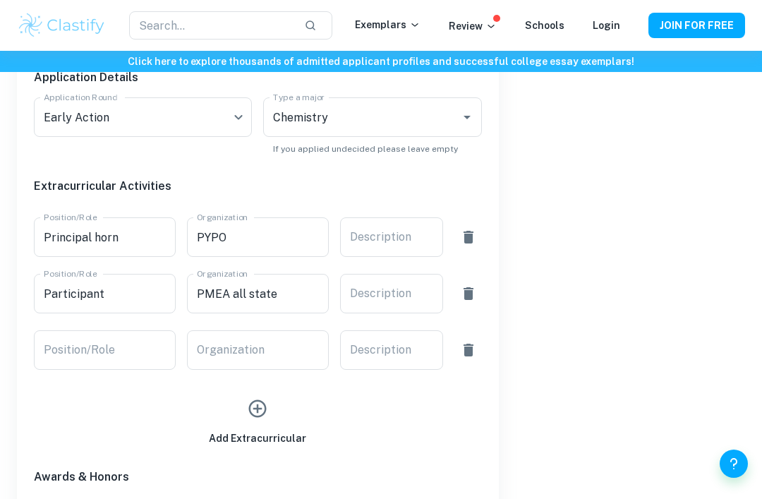
click at [137, 348] on input "Position/Role" at bounding box center [105, 349] width 142 height 39
type input "NHA"
click at [294, 357] on input "Organization" at bounding box center [258, 349] width 142 height 39
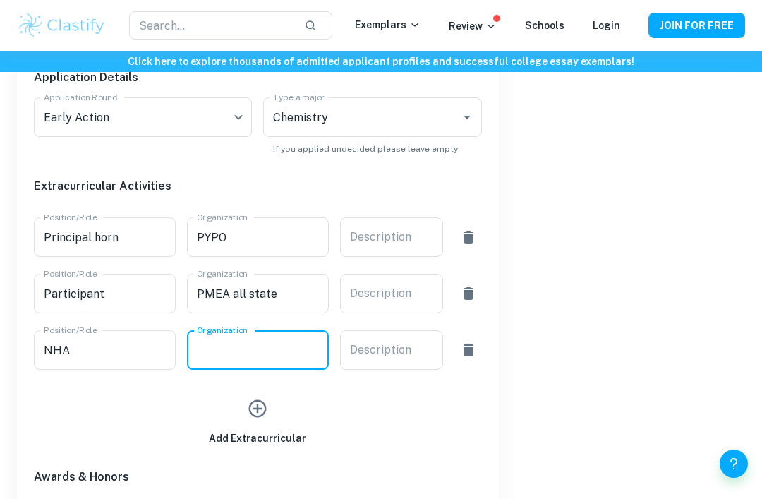
type input "B"
type input "|"
type input "NHS"
click at [111, 359] on input "NHA" at bounding box center [105, 349] width 142 height 39
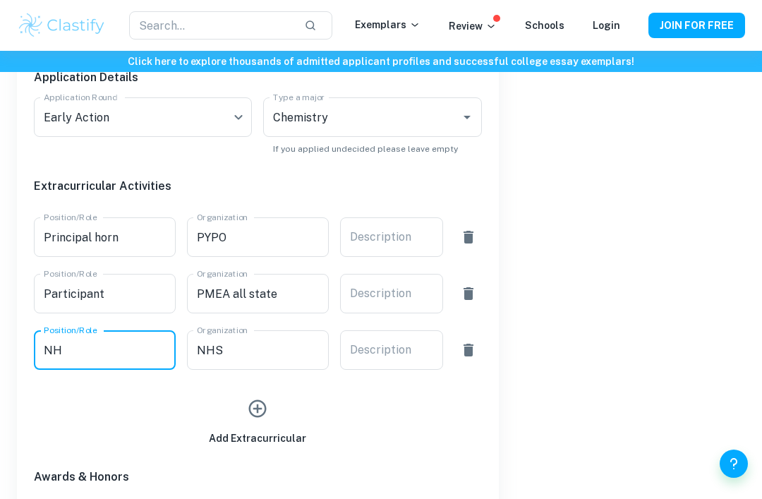
type input "N"
type input "Member"
click at [258, 412] on icon "button" at bounding box center [258, 409] width 18 height 18
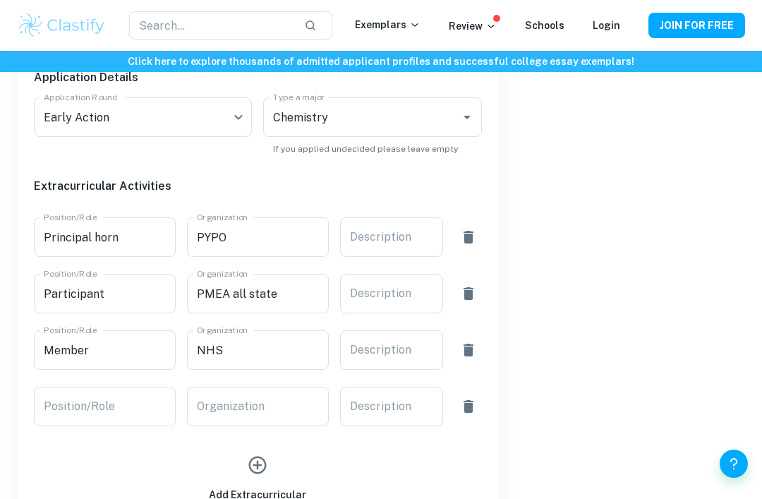
click at [236, 401] on div "Organization Organization" at bounding box center [258, 405] width 142 height 39
type input "MAT"
click at [252, 465] on icon "button" at bounding box center [257, 464] width 21 height 21
click at [244, 462] on div "Organization Organization" at bounding box center [258, 462] width 142 height 39
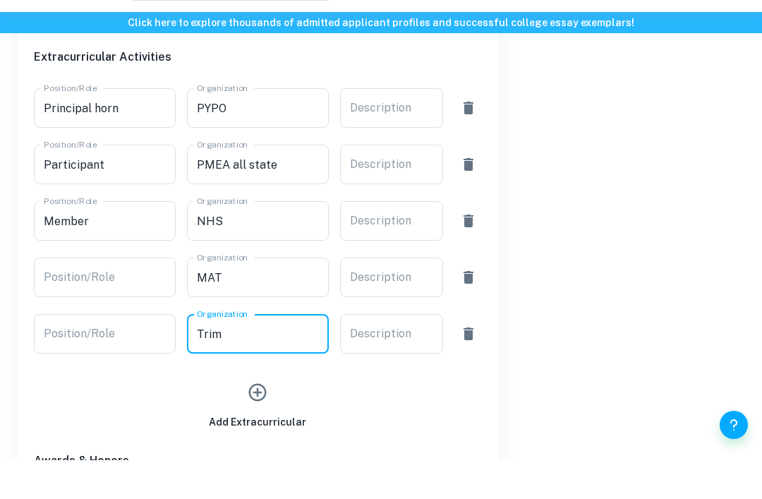
scroll to position [771, 0]
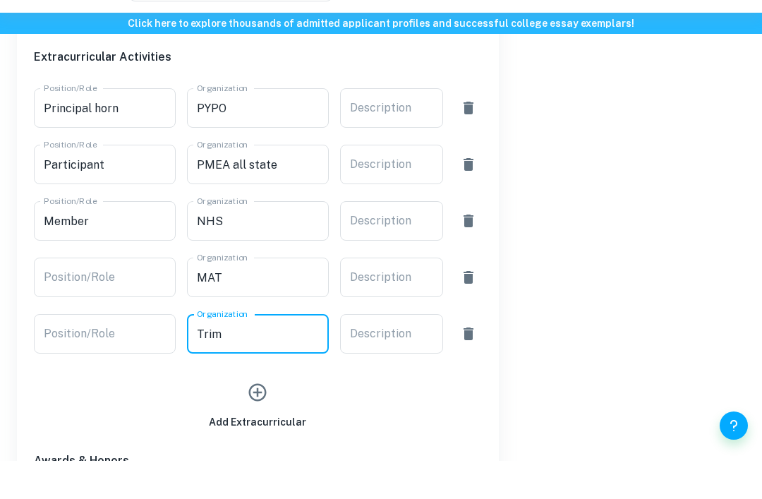
type input "Trim"
click at [256, 422] on icon "button" at bounding box center [258, 431] width 18 height 18
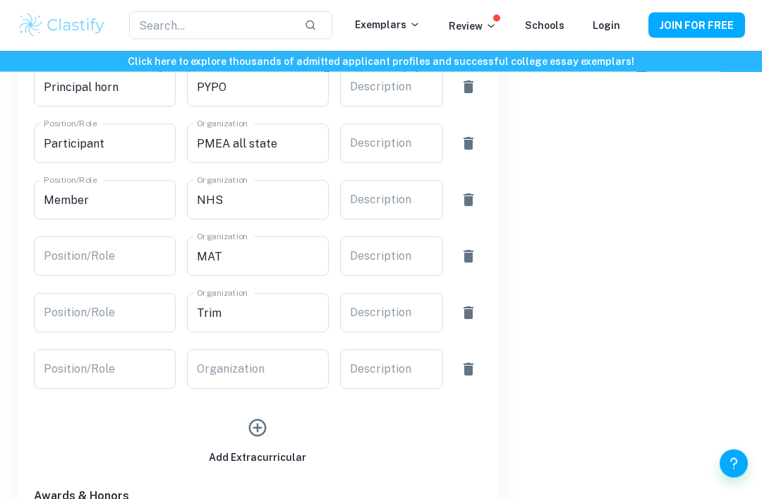
scroll to position [830, 0]
click at [154, 367] on input "Position/Role" at bounding box center [105, 368] width 142 height 39
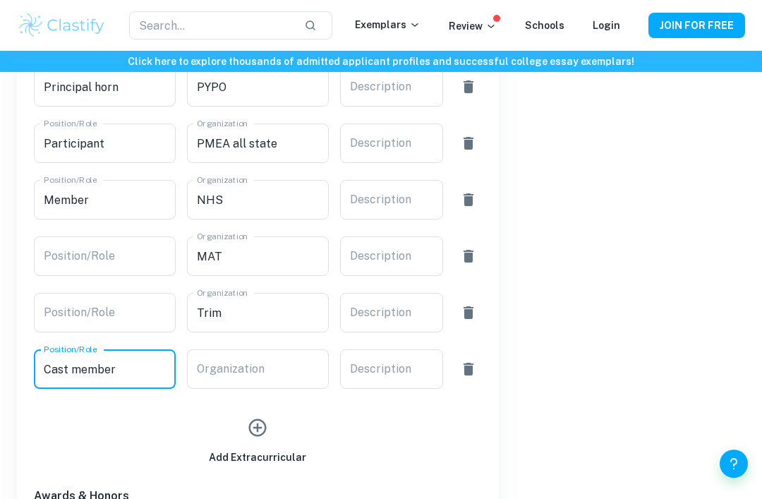
type input "Cast member"
click at [265, 374] on input "Organization" at bounding box center [258, 368] width 142 height 39
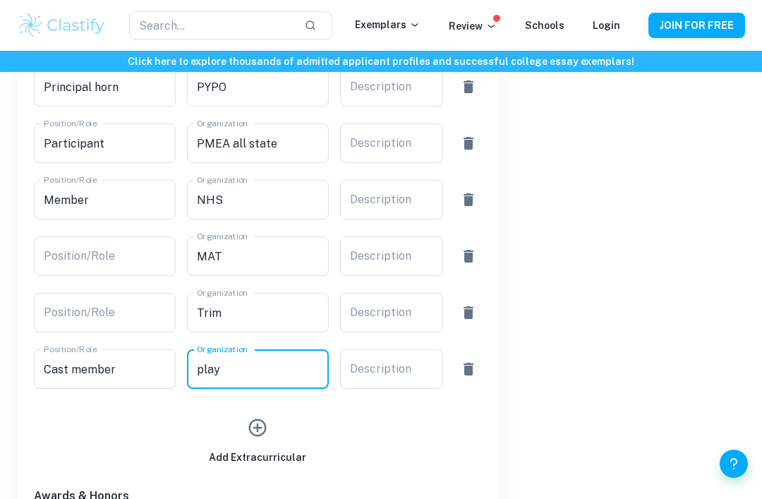
type input "play"
click at [279, 446] on div "Add Extracurricular" at bounding box center [257, 438] width 97 height 54
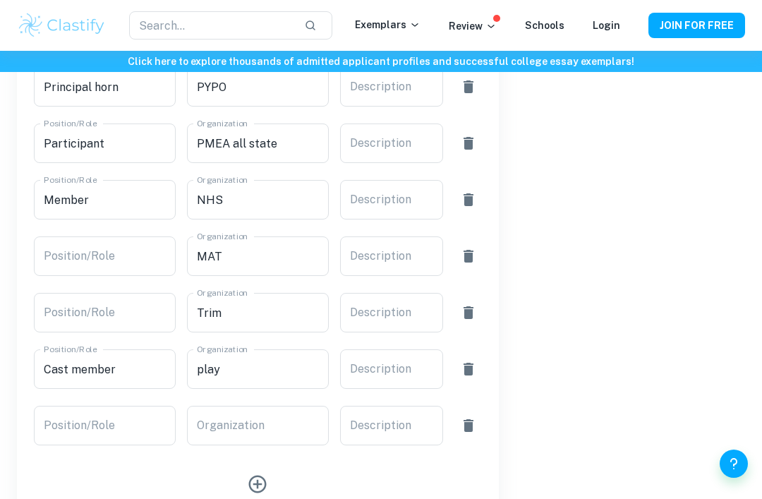
click at [135, 433] on input "Position/Role" at bounding box center [105, 424] width 142 height 39
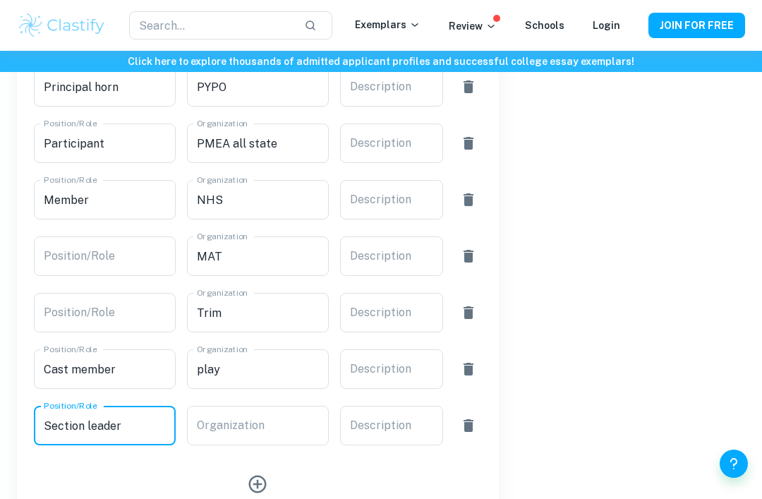
type input "Section leader"
click at [254, 432] on div "Organization Organization" at bounding box center [258, 424] width 142 height 39
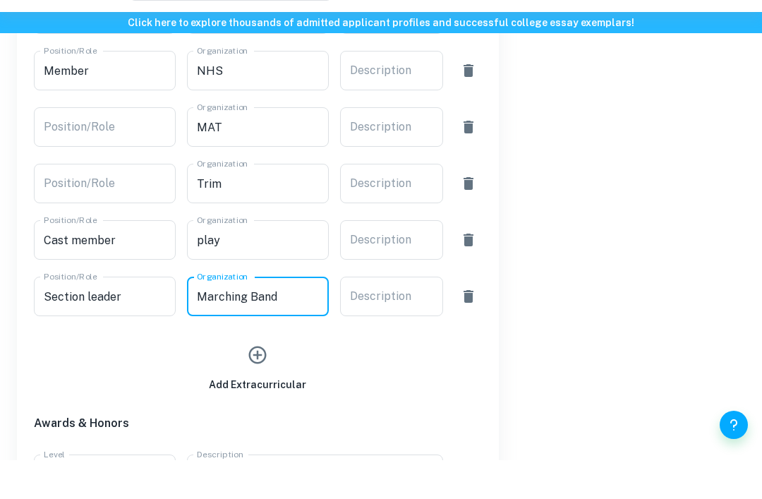
scroll to position [922, 0]
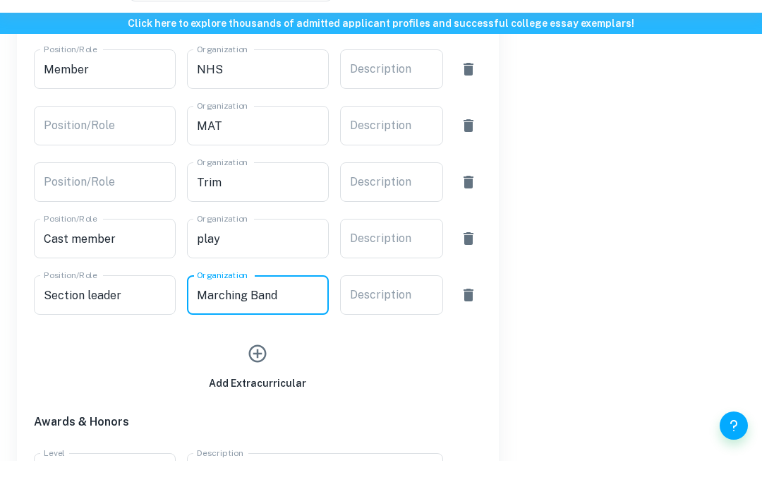
type input "Marching Band"
click at [259, 381] on icon "button" at bounding box center [257, 391] width 21 height 21
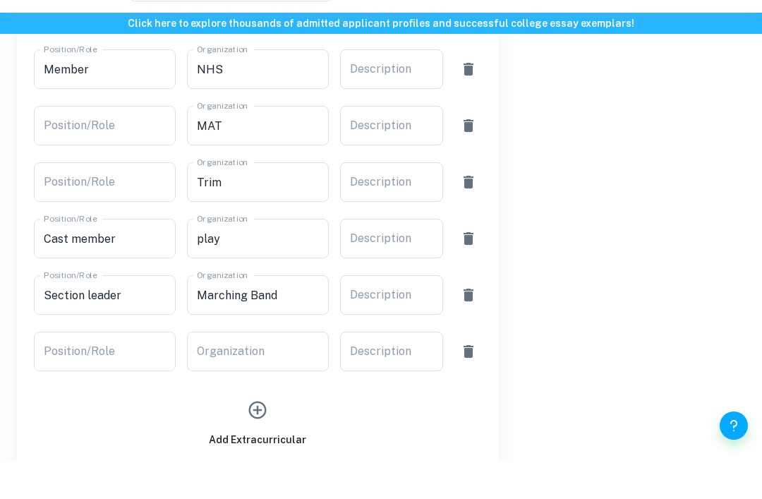
scroll to position [960, 0]
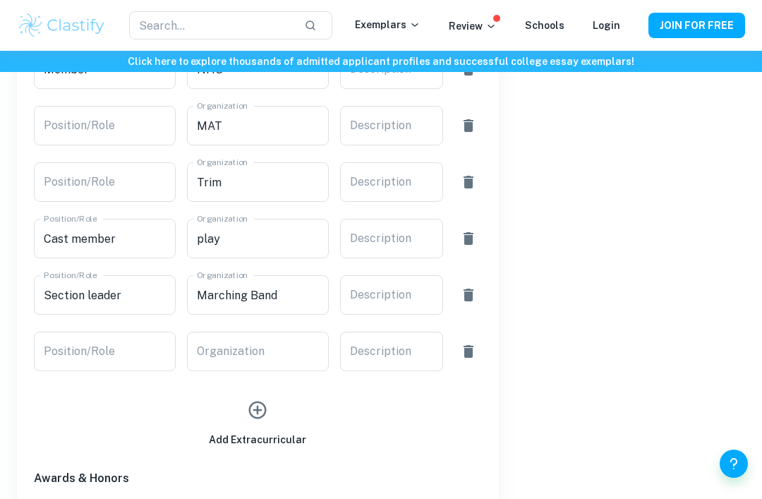
click at [257, 410] on button "button" at bounding box center [257, 409] width 32 height 32
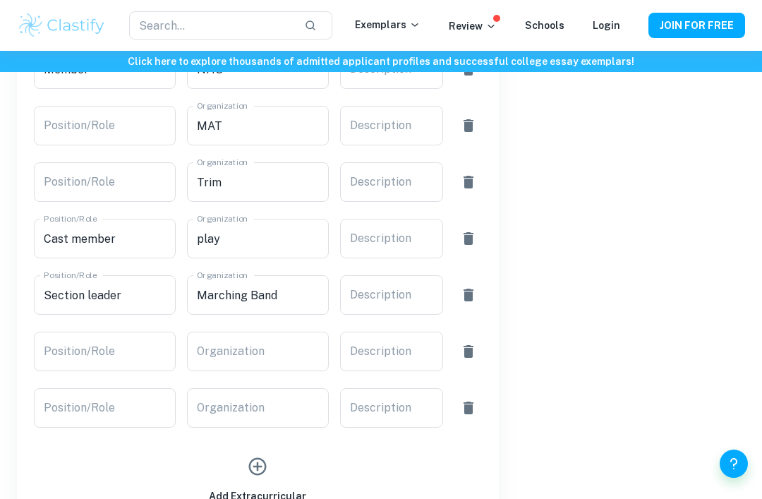
click at [136, 352] on input "Position/Role" at bounding box center [105, 350] width 142 height 39
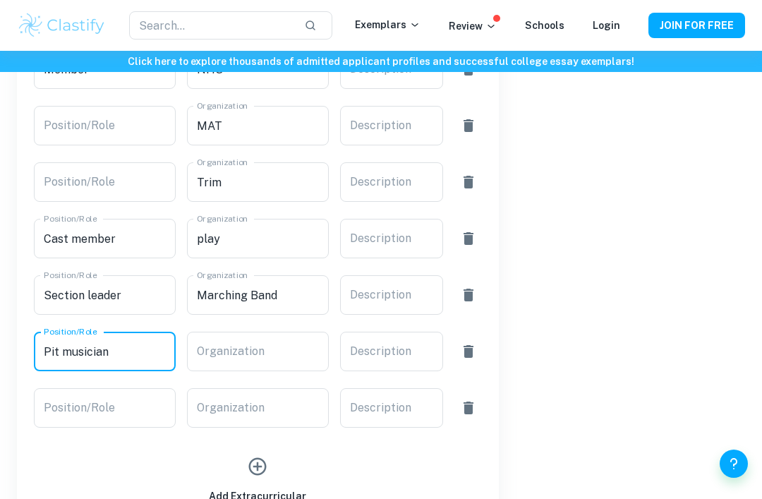
type input "Pit musician"
click at [269, 355] on input "Organization" at bounding box center [258, 350] width 142 height 39
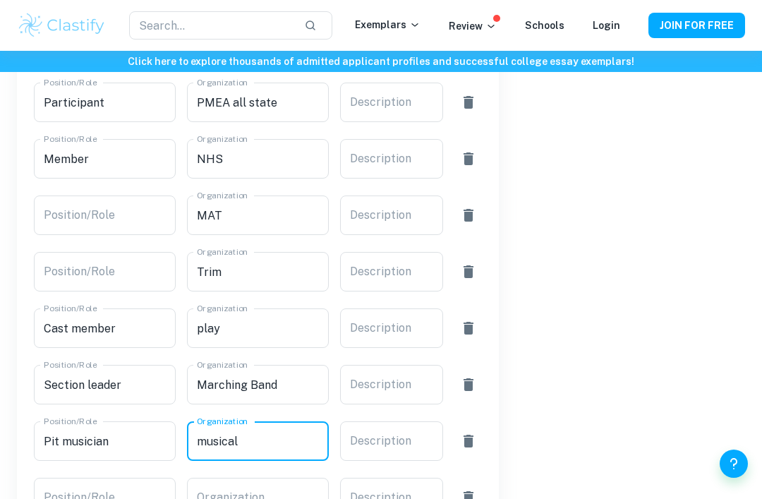
scroll to position [851, 0]
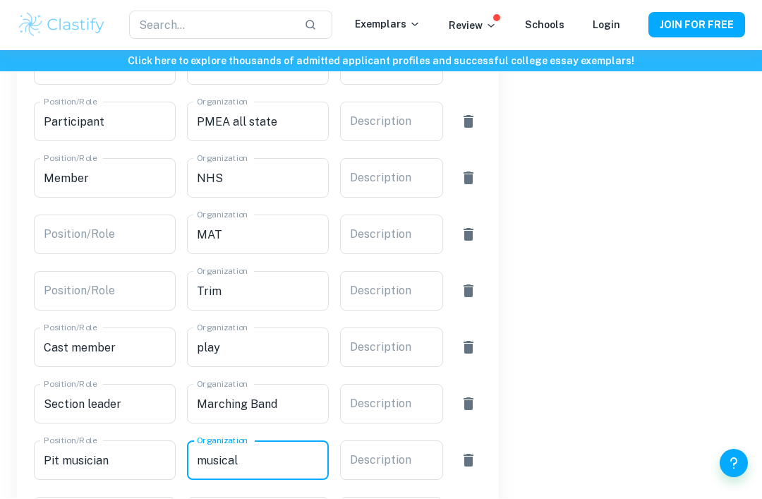
type input "musical"
click at [144, 252] on input "Position/Role" at bounding box center [105, 234] width 142 height 39
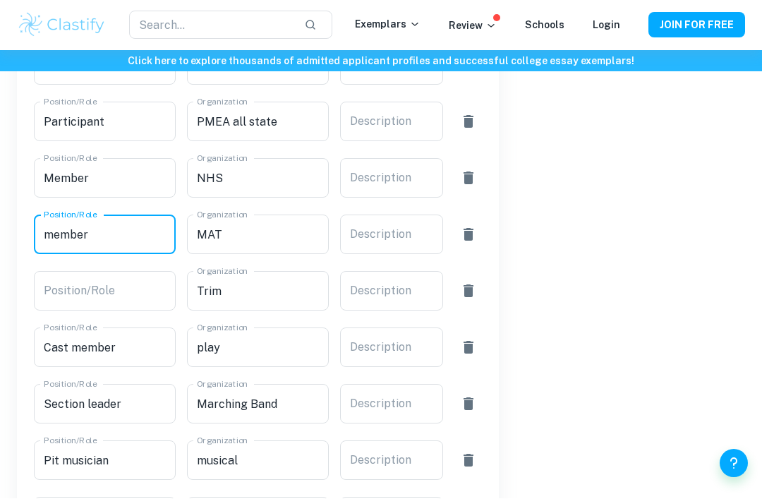
type input "member"
click at [127, 302] on input "Position/Role" at bounding box center [105, 290] width 142 height 39
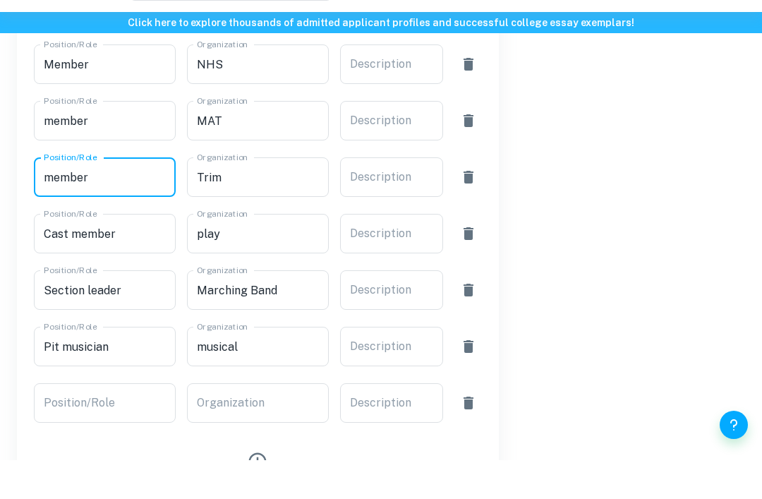
scroll to position [931, 0]
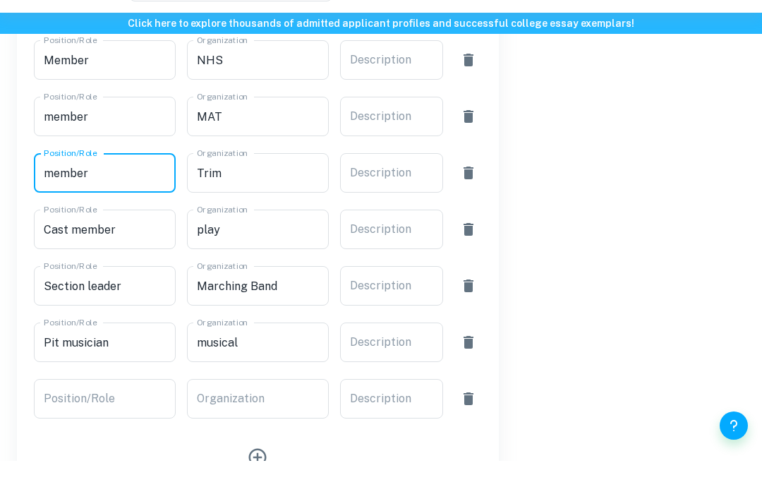
type input "member"
click at [111, 417] on div "Position/Role Position/Role" at bounding box center [105, 436] width 142 height 39
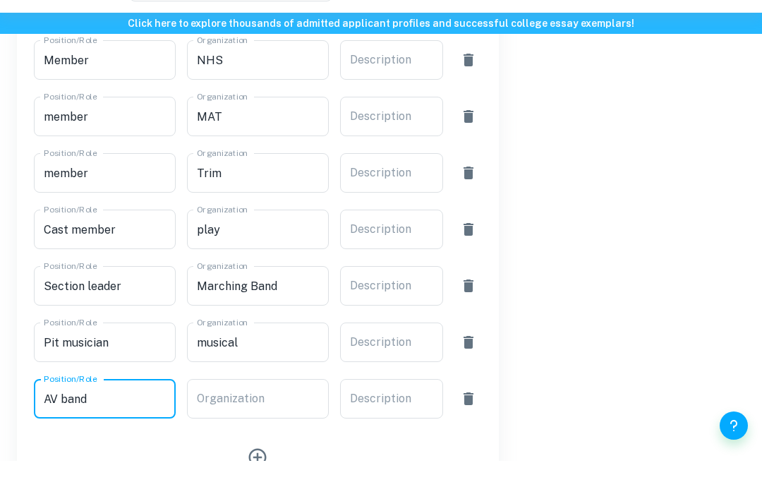
type input "AV band"
click at [290, 417] on input "Organization" at bounding box center [258, 436] width 142 height 39
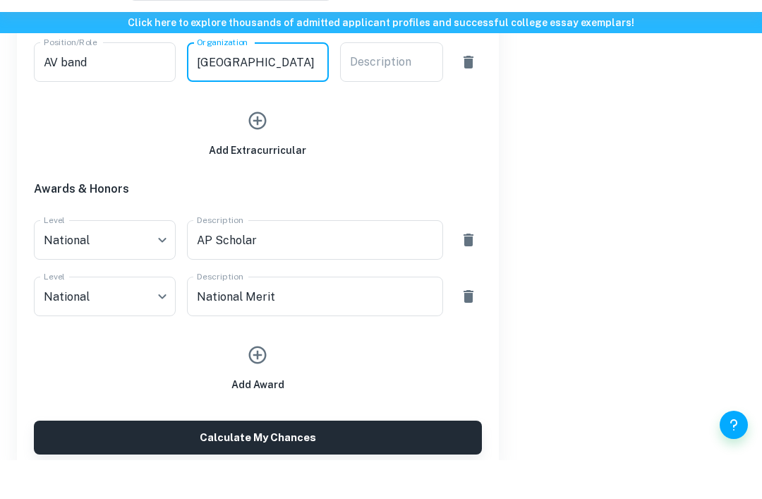
scroll to position [1277, 0]
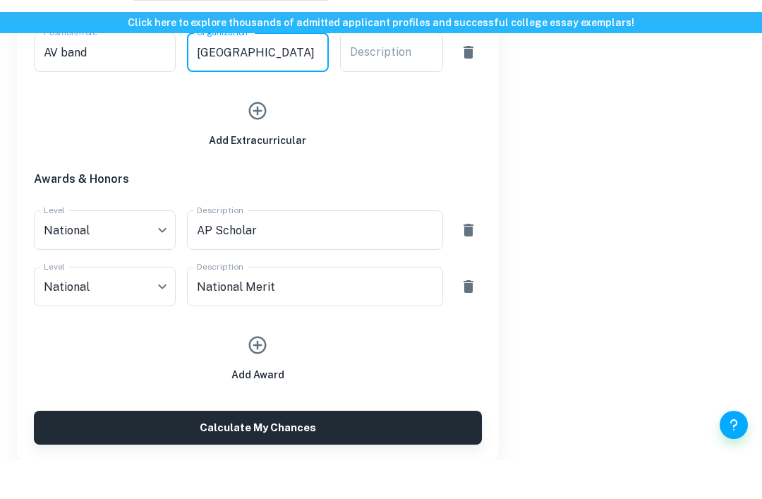
type input "Allegheny Valley"
click at [264, 375] on icon "button" at bounding box center [258, 384] width 18 height 18
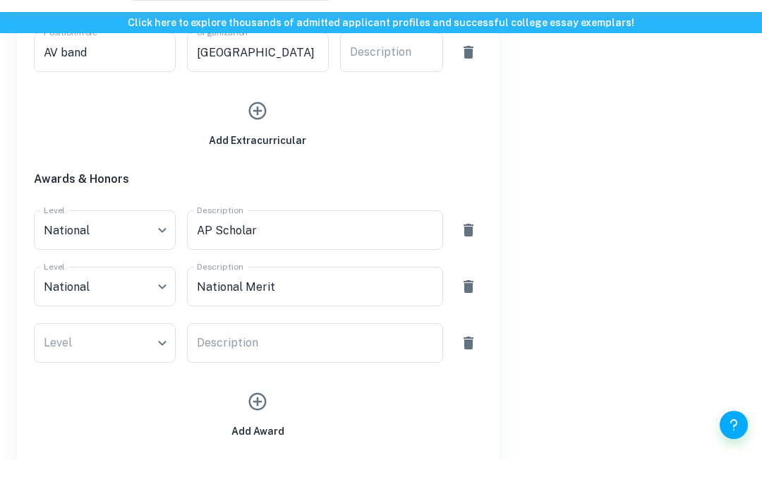
scroll to position [1316, 0]
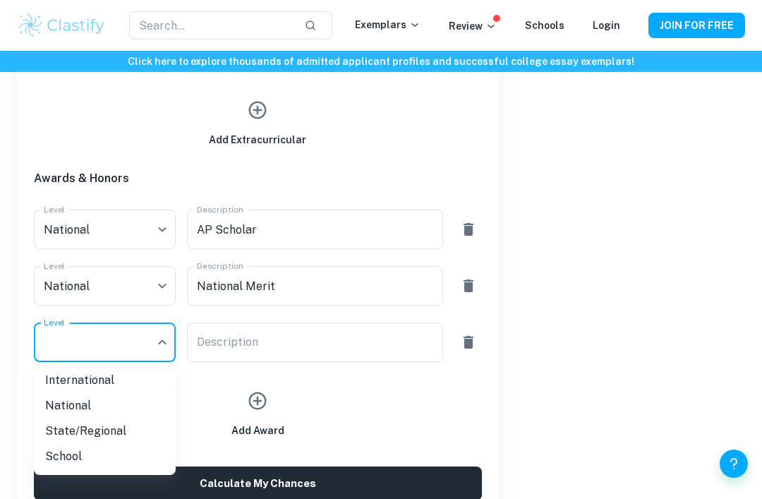
click at [132, 406] on li "National" at bounding box center [105, 405] width 142 height 25
type input "National"
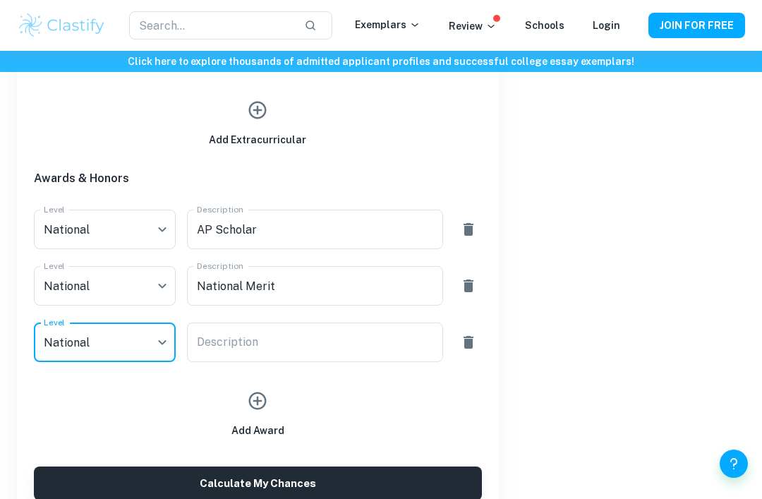
click at [258, 349] on textarea "Description" at bounding box center [315, 342] width 237 height 16
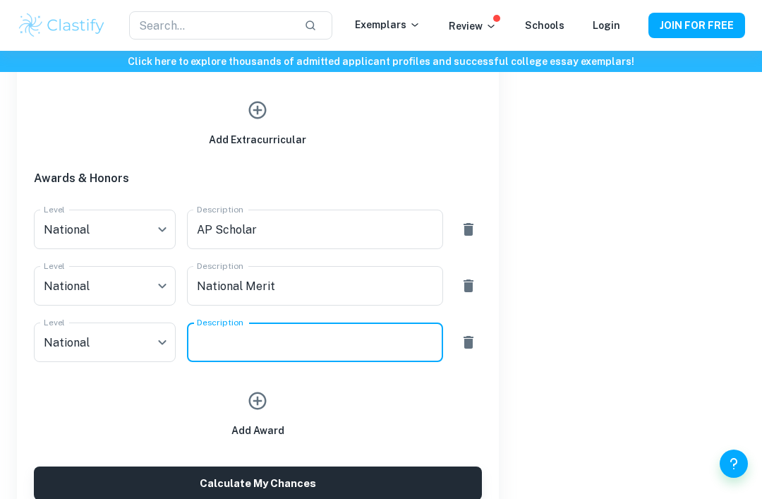
scroll to position [1316, 0]
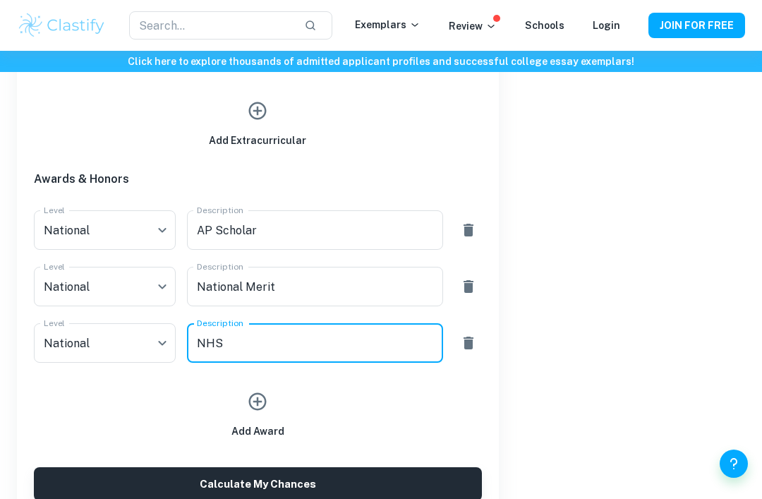
type textarea "NHS"
click at [266, 405] on icon "button" at bounding box center [257, 401] width 21 height 21
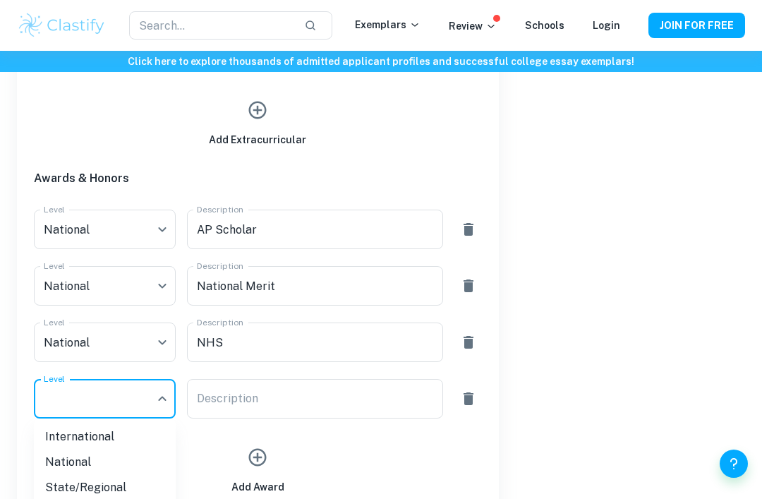
type input "School"
click at [216, 417] on div "x Description" at bounding box center [315, 398] width 257 height 39
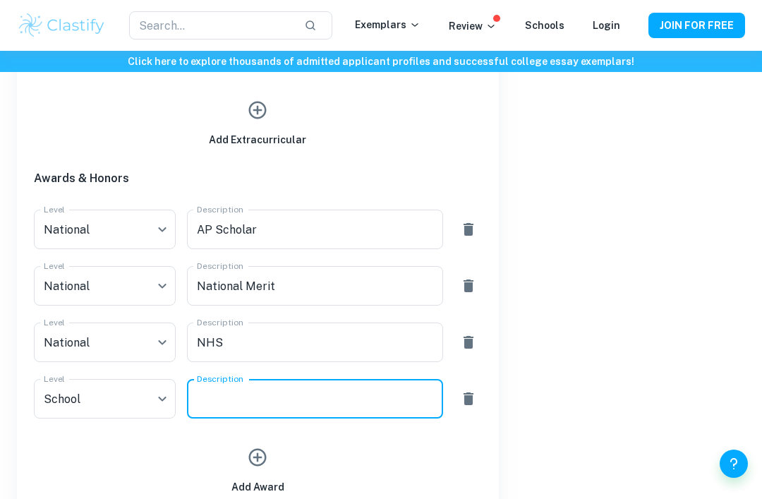
scroll to position [1316, 0]
click at [269, 466] on button "button" at bounding box center [257, 457] width 32 height 32
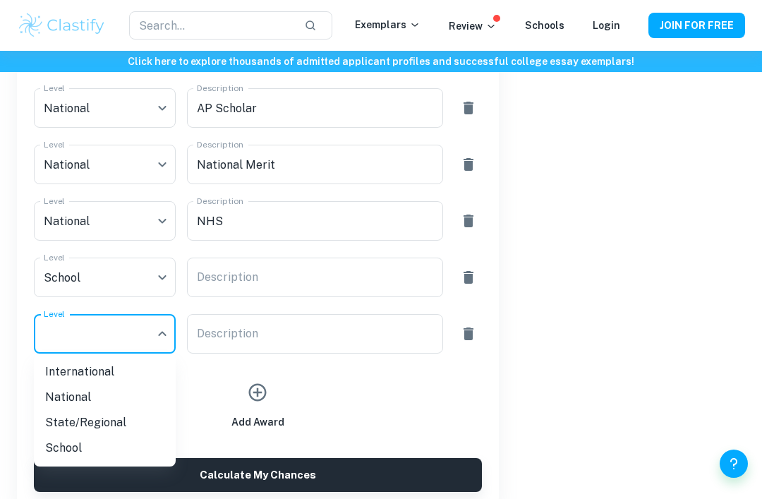
click at [120, 398] on li "National" at bounding box center [105, 396] width 142 height 25
type input "National"
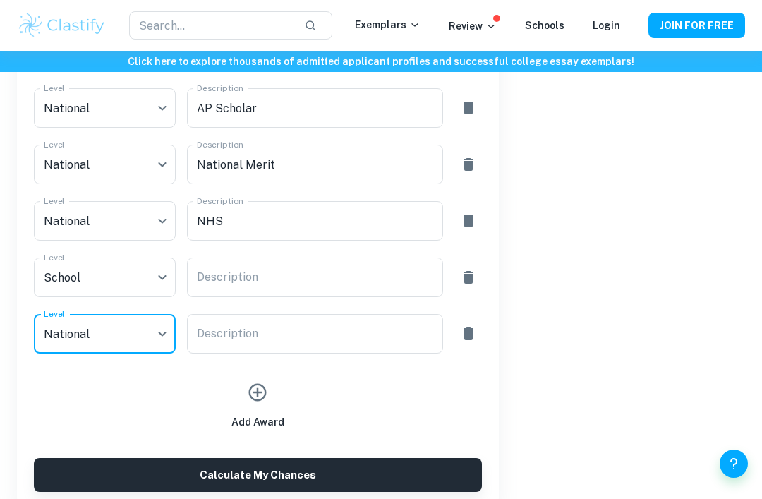
click at [231, 329] on div "Description x Description" at bounding box center [315, 333] width 257 height 39
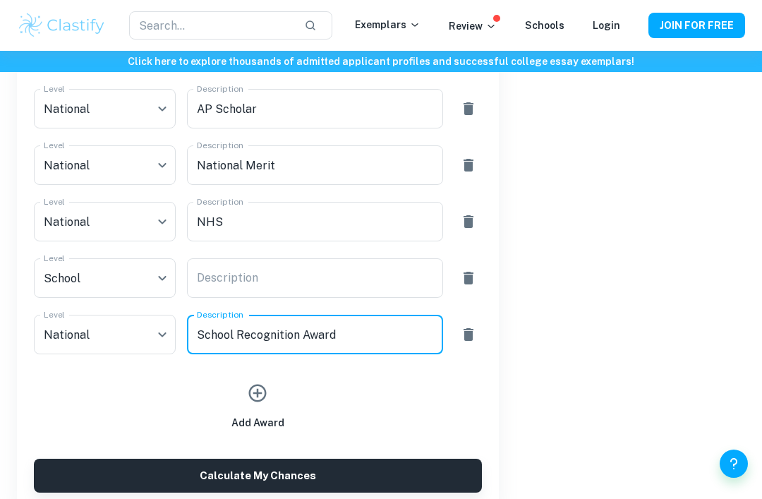
type textarea "School Recognition Award"
click at [277, 283] on textarea "Description" at bounding box center [315, 278] width 237 height 16
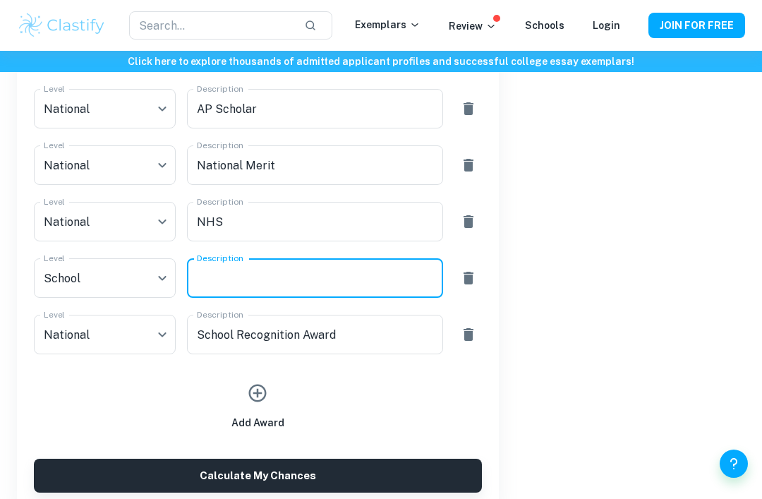
click at [342, 272] on textarea "Description" at bounding box center [315, 278] width 237 height 16
type textarea "Student of the"
click at [255, 399] on icon "button" at bounding box center [258, 393] width 18 height 18
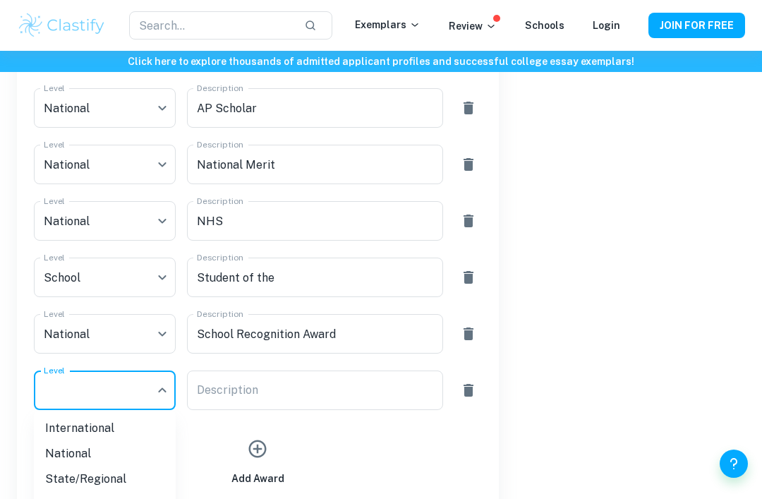
click at [86, 498] on li "School" at bounding box center [105, 503] width 142 height 25
type input "School"
click at [255, 384] on div "Description x Description" at bounding box center [315, 389] width 257 height 39
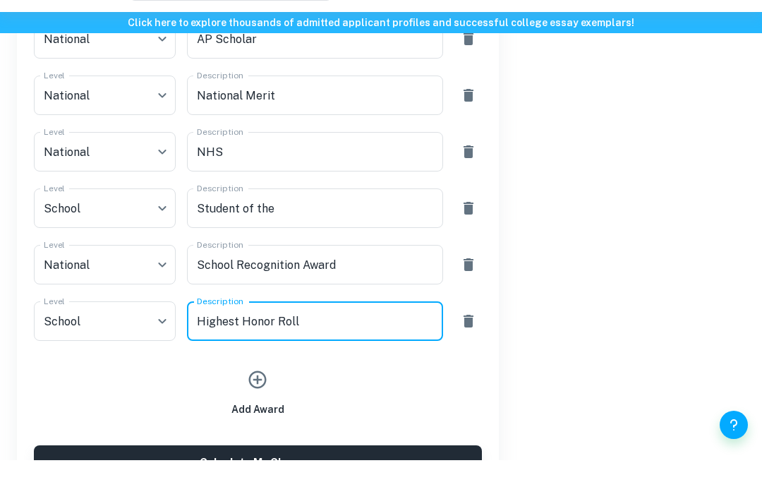
scroll to position [1501, 0]
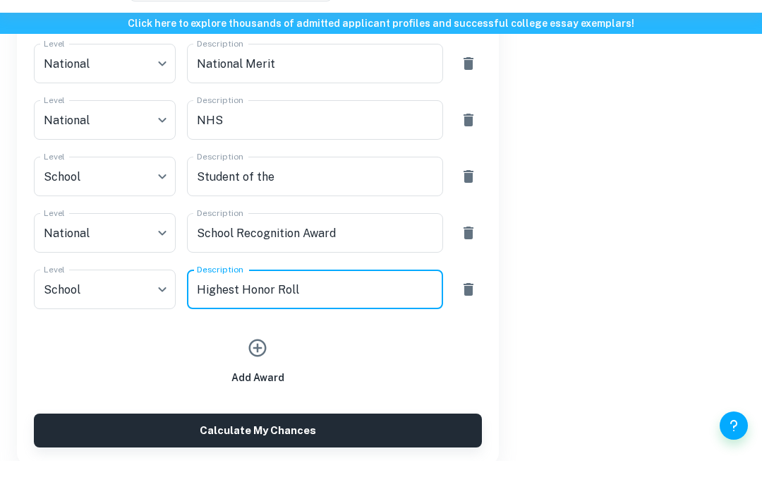
type textarea "Highest Honor Roll"
click at [324, 451] on button "Calculate My Chances" at bounding box center [258, 468] width 448 height 34
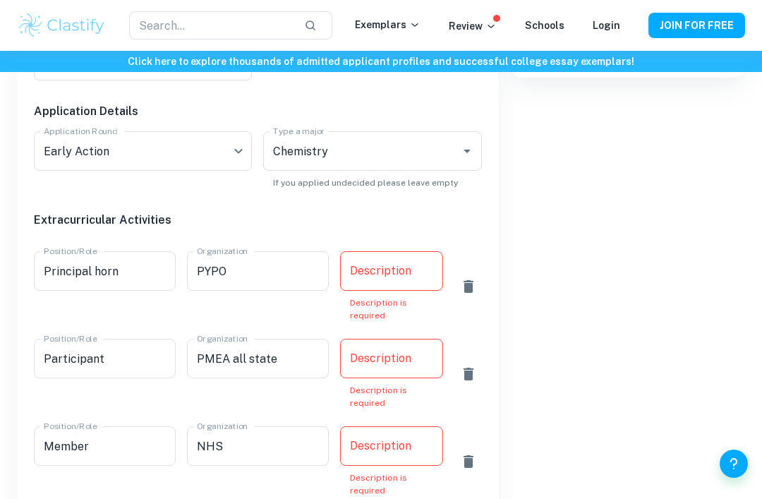
click at [385, 269] on div "Description x Description Description is required" at bounding box center [392, 286] width 104 height 71
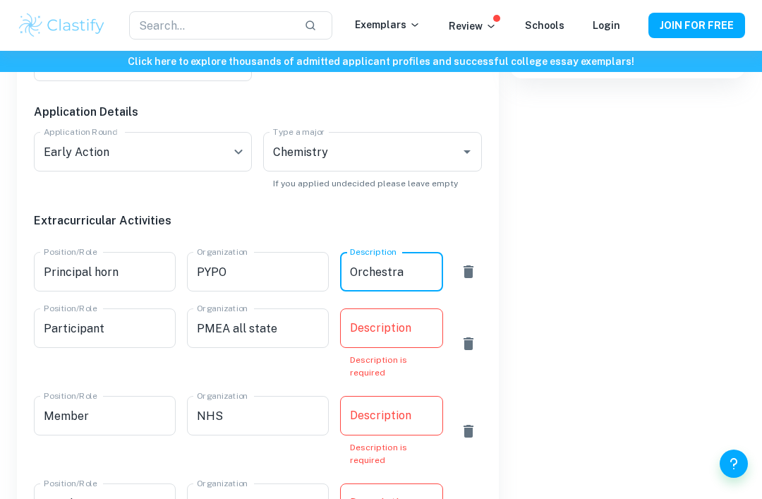
type textarea "Orchestra"
click at [386, 330] on div "Description x Description Description is required" at bounding box center [392, 343] width 104 height 71
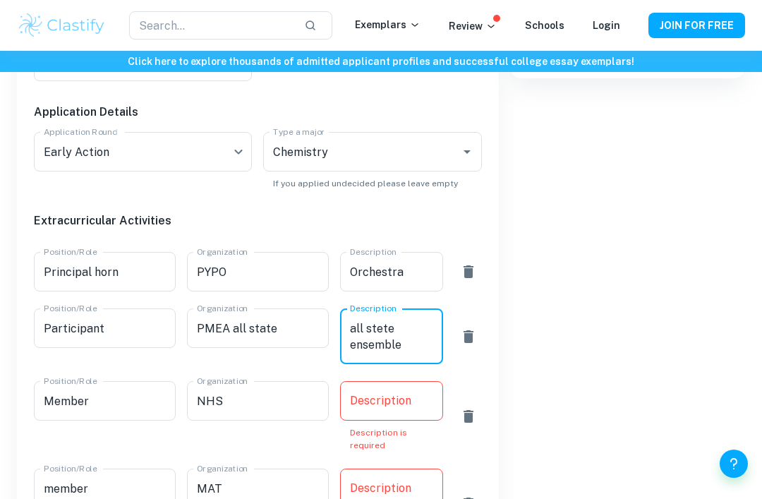
click at [380, 324] on textarea "all stete ensemble" at bounding box center [392, 336] width 84 height 32
type textarea "all state ensemble"
click at [267, 327] on input "PMEA all state" at bounding box center [258, 327] width 142 height 39
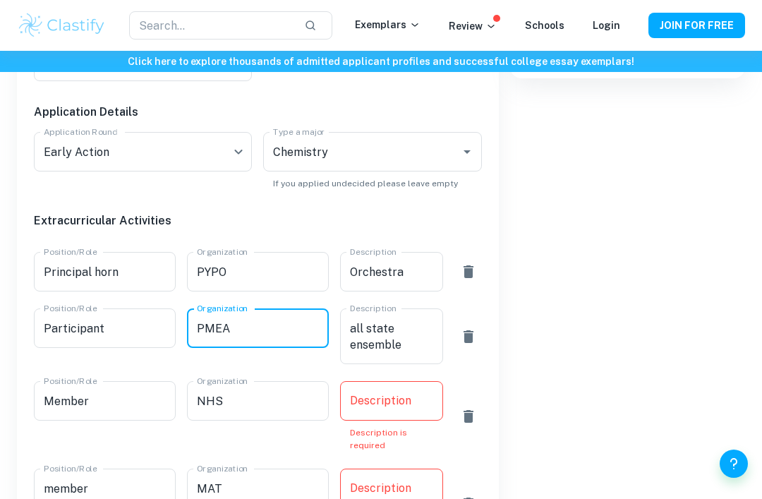
type input "PMEA"
click at [377, 406] on div "Description x Description Description is required" at bounding box center [392, 416] width 104 height 71
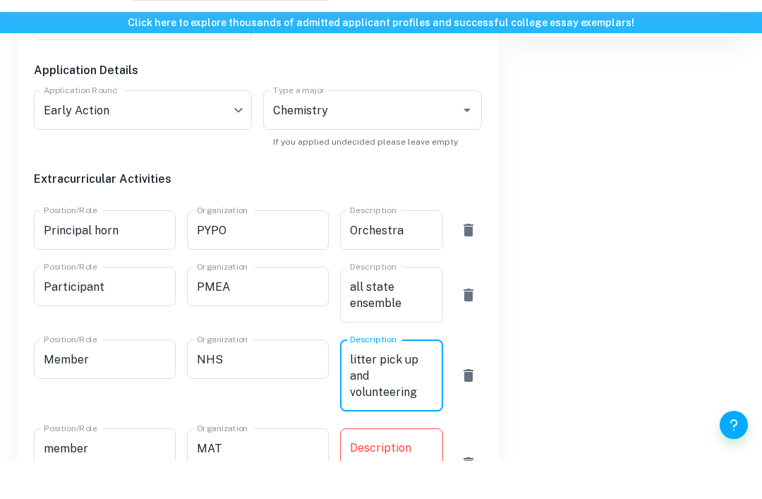
scroll to position [661, 0]
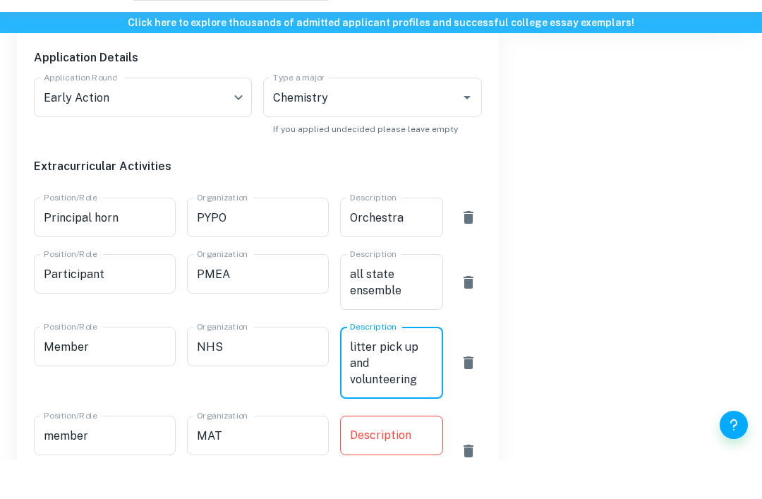
type textarea "litter pick up and volunteering"
click at [404, 454] on div "Description x Description Description is required" at bounding box center [392, 489] width 104 height 71
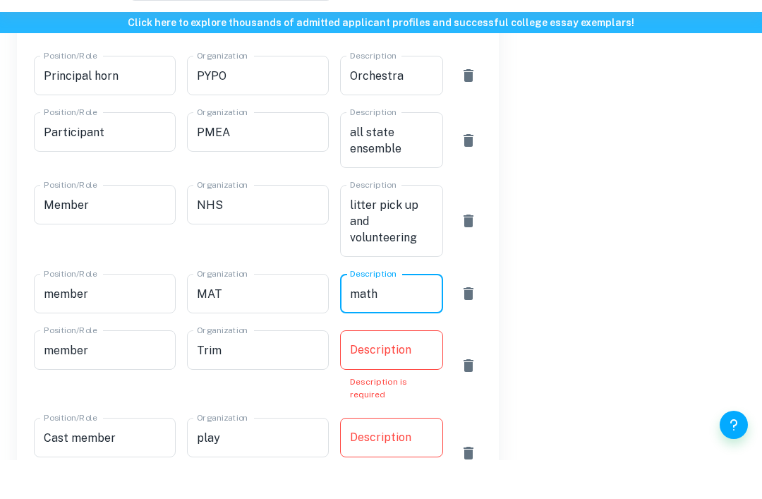
scroll to position [804, 0]
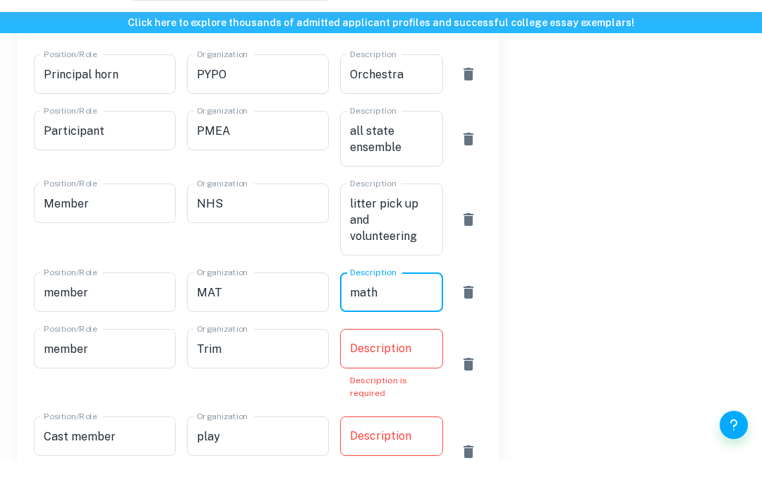
type textarea "math"
click at [393, 367] on div "Description x Description Description is required" at bounding box center [392, 402] width 104 height 71
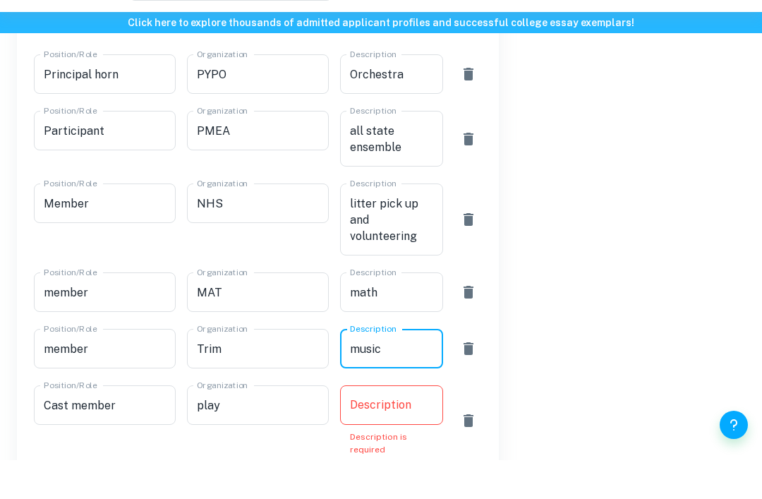
type textarea "music"
click at [401, 424] on div "Description x Description Description is required" at bounding box center [392, 459] width 104 height 71
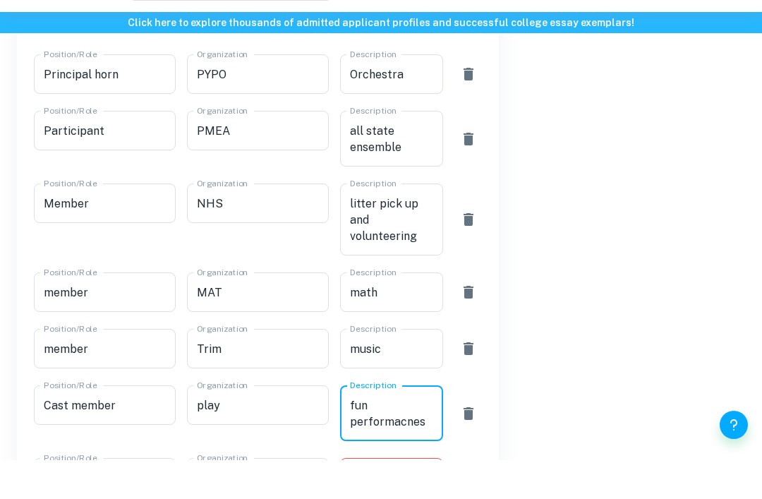
type textarea "fun performacnes"
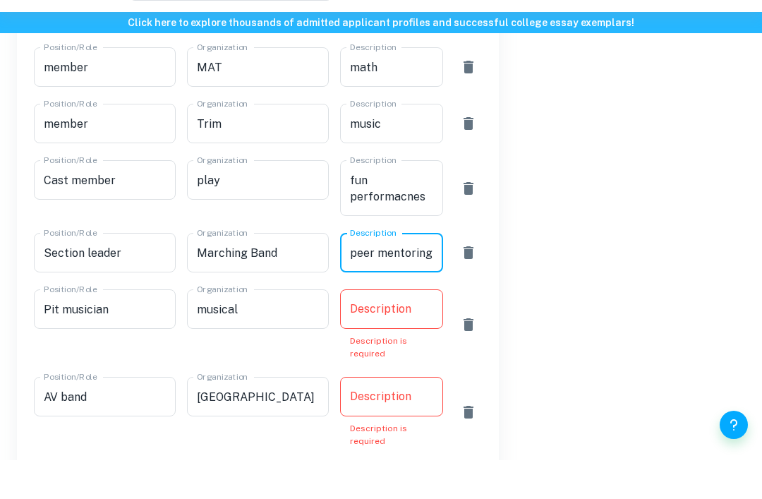
type textarea "peer mentoring"
click at [391, 328] on div "Description x Description Description is required" at bounding box center [392, 363] width 104 height 71
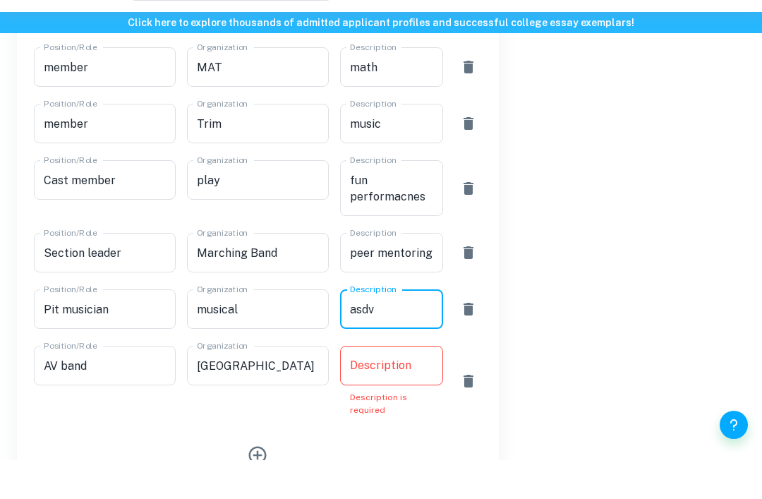
type textarea "asdv"
click at [381, 384] on div "Description x Description Description is required" at bounding box center [392, 419] width 104 height 71
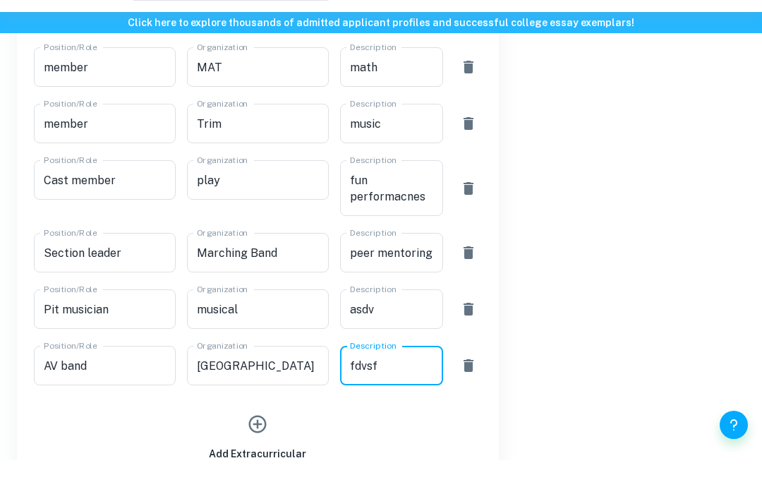
type textarea "fdvsfv"
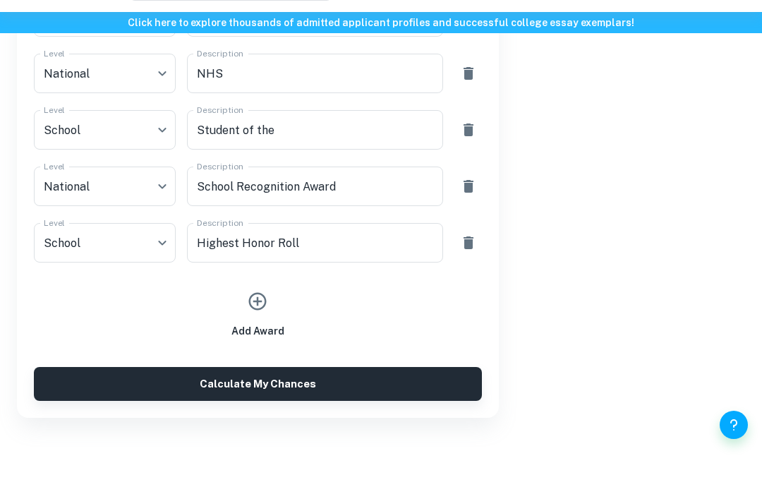
scroll to position [1612, 0]
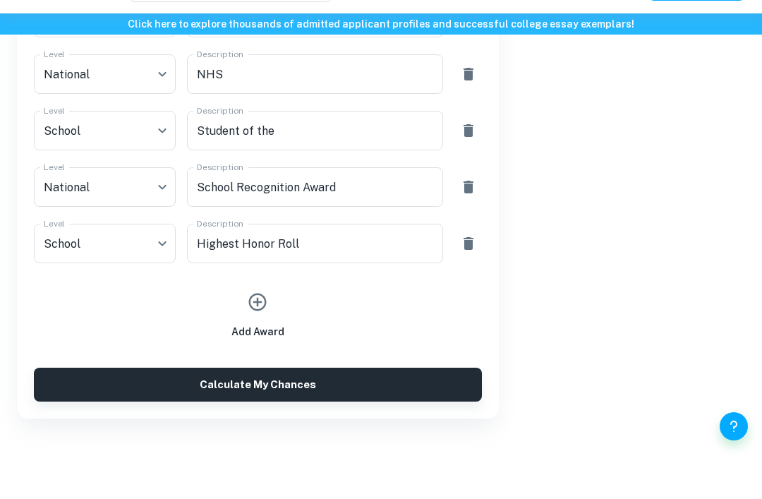
click at [317, 405] on button "Calculate My Chances" at bounding box center [258, 422] width 448 height 34
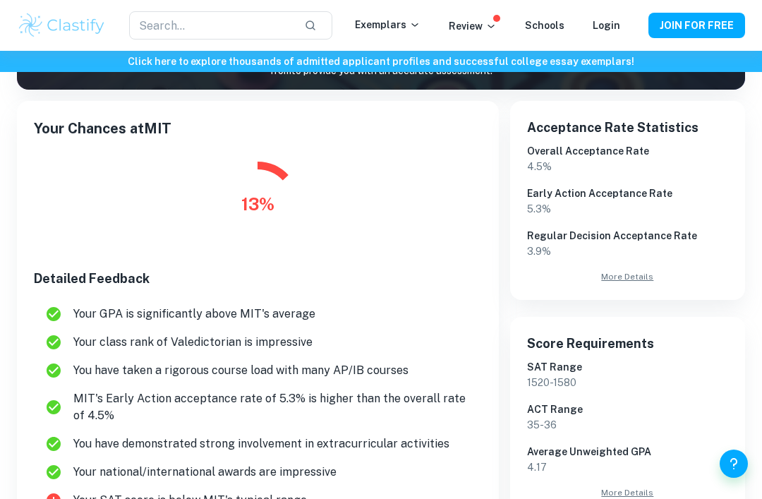
scroll to position [207, 0]
click at [627, 278] on link "More Details" at bounding box center [627, 277] width 201 height 13
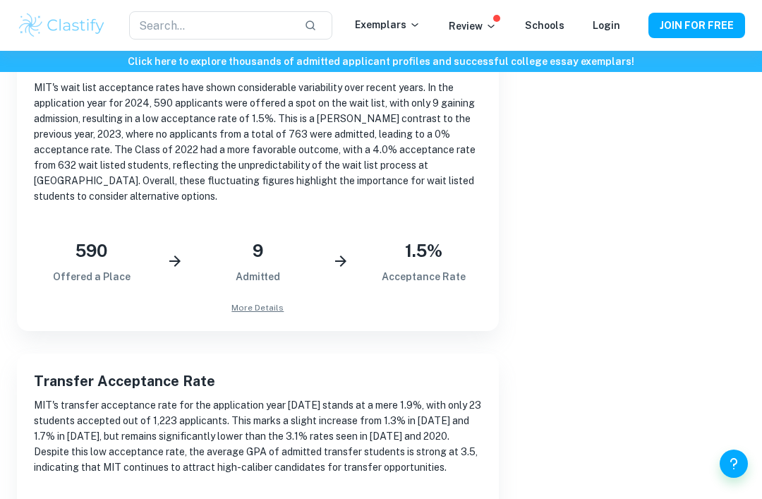
scroll to position [1180, 0]
